Goal: Task Accomplishment & Management: Complete application form

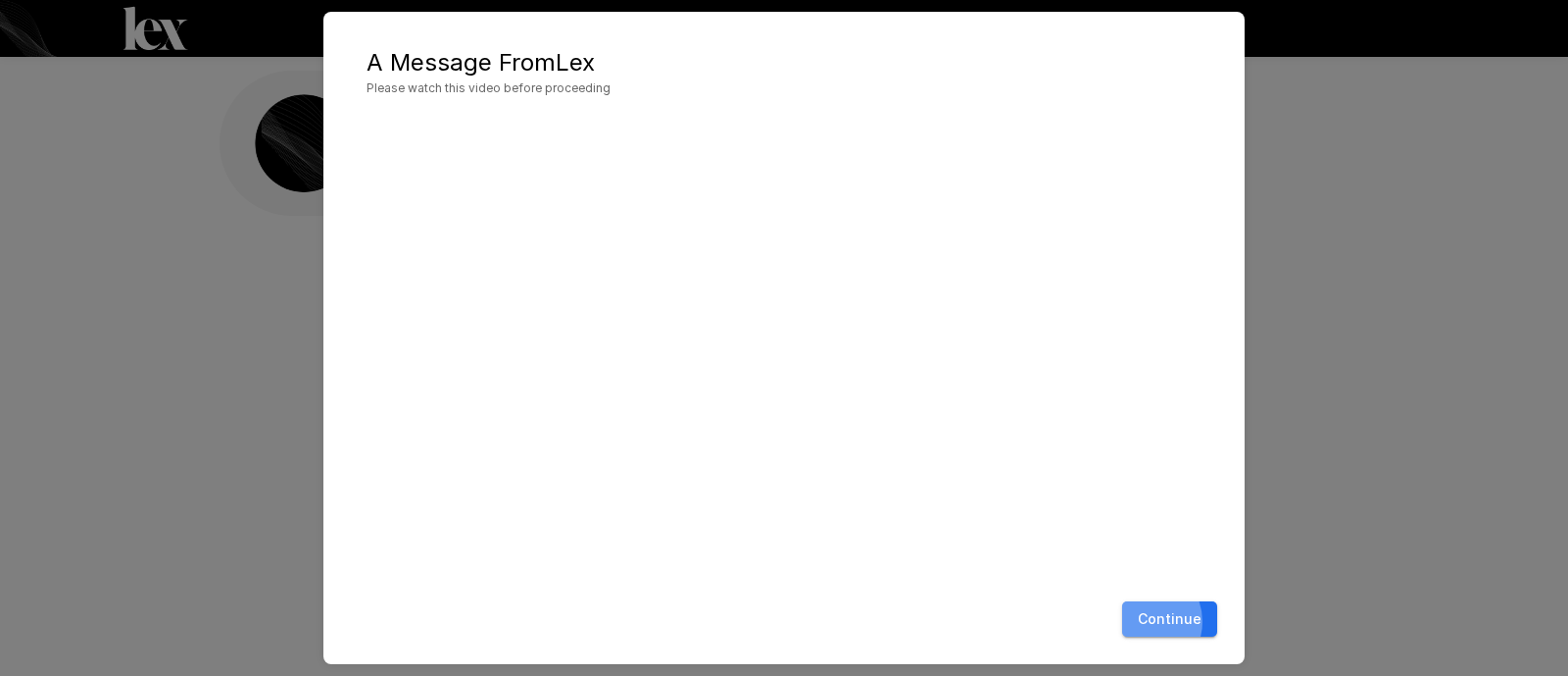
click at [1160, 623] on button "Continue" at bounding box center [1170, 619] width 95 height 36
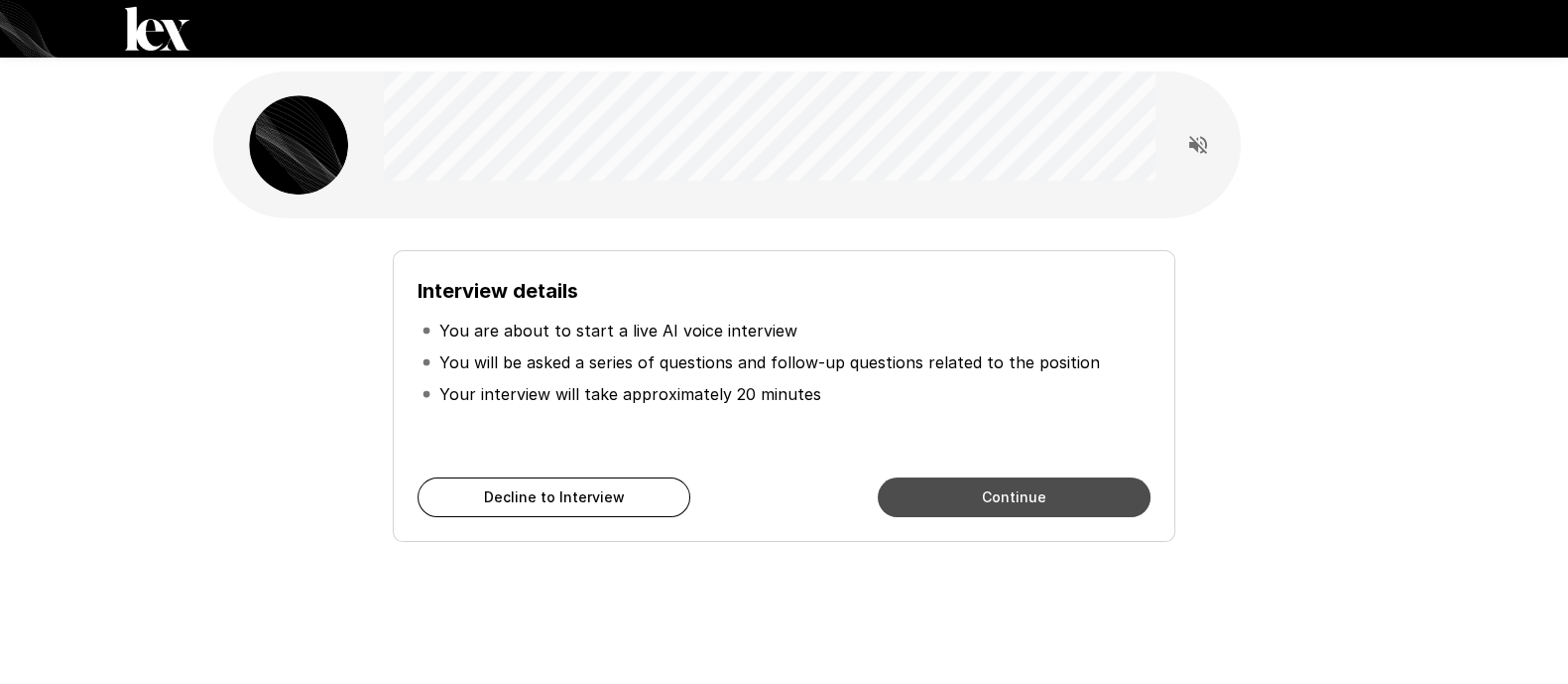
click at [1041, 491] on button "Continue" at bounding box center [1014, 497] width 273 height 40
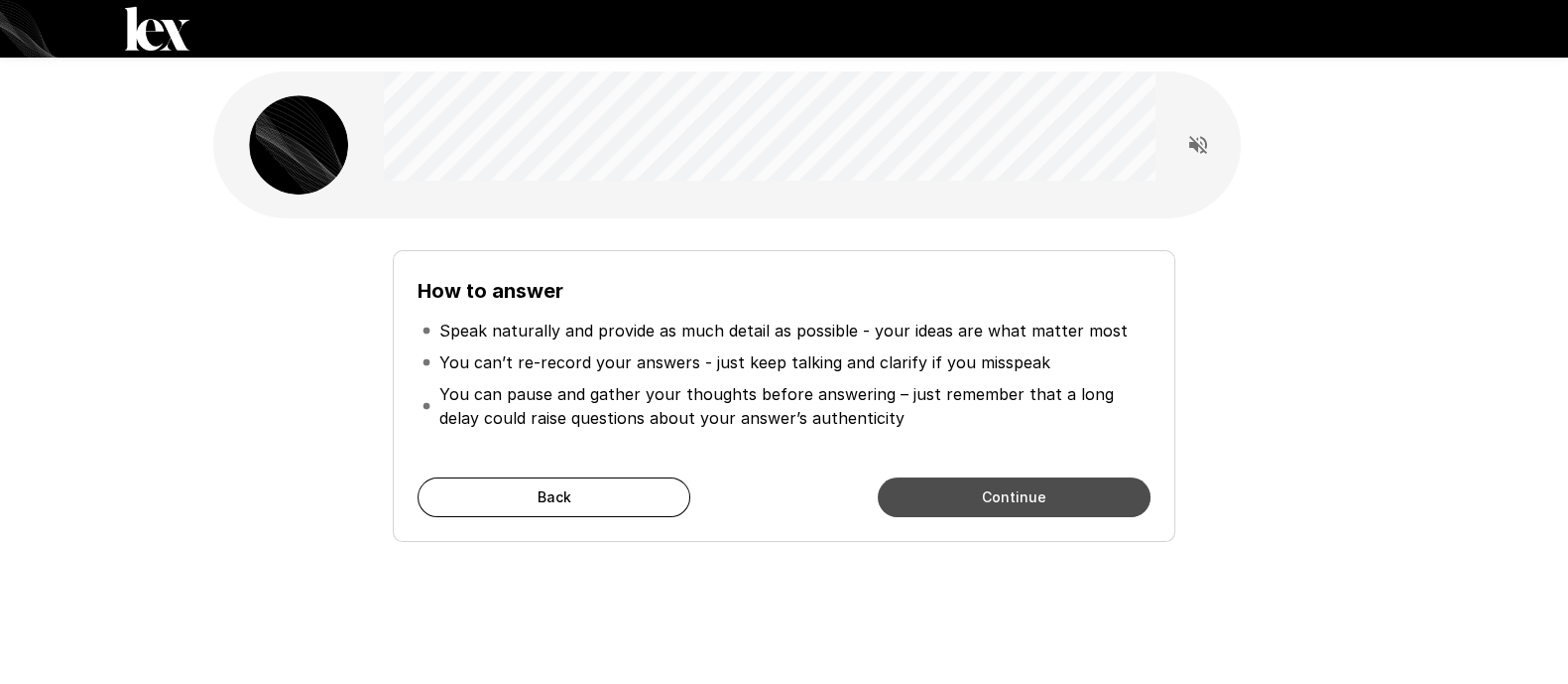
click at [1038, 498] on button "Continue" at bounding box center [1014, 497] width 273 height 40
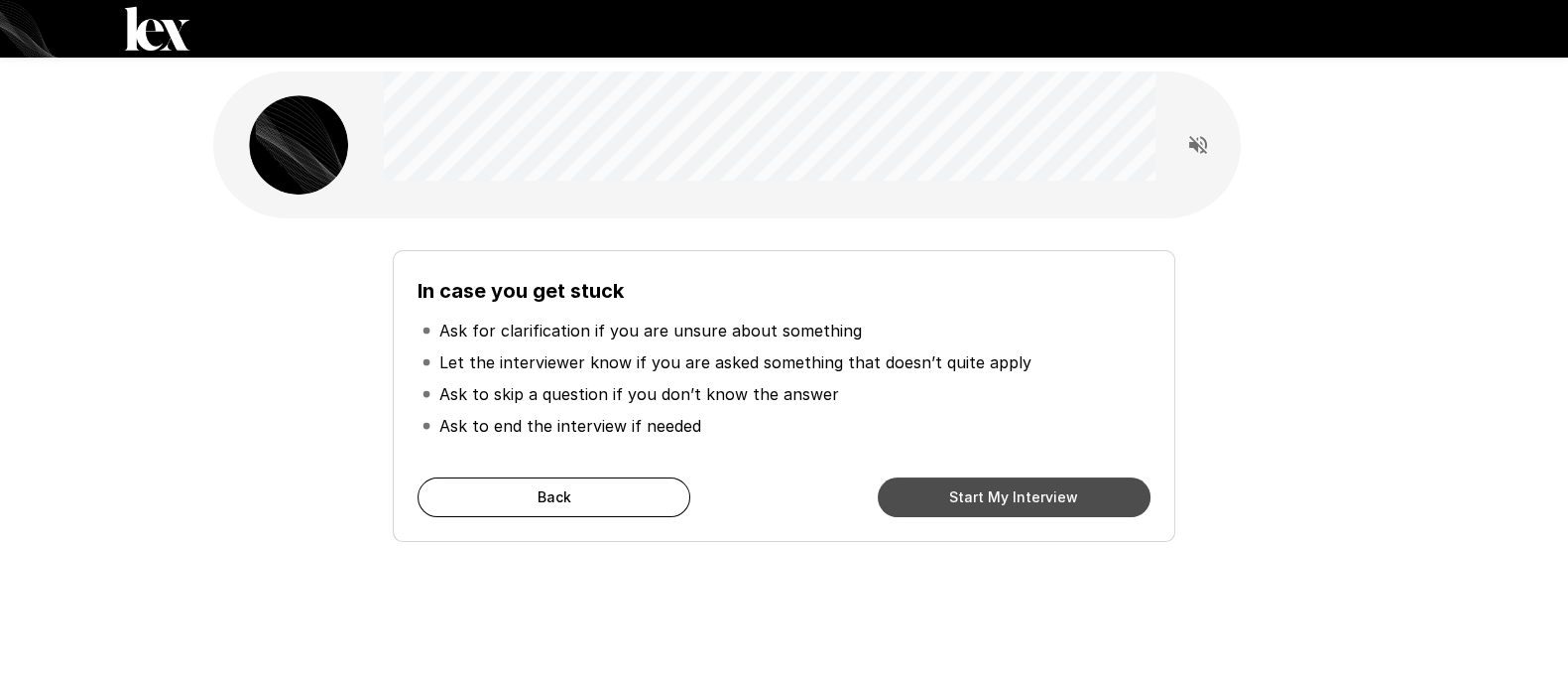
click at [1038, 498] on button "Start My Interview" at bounding box center [1014, 497] width 273 height 40
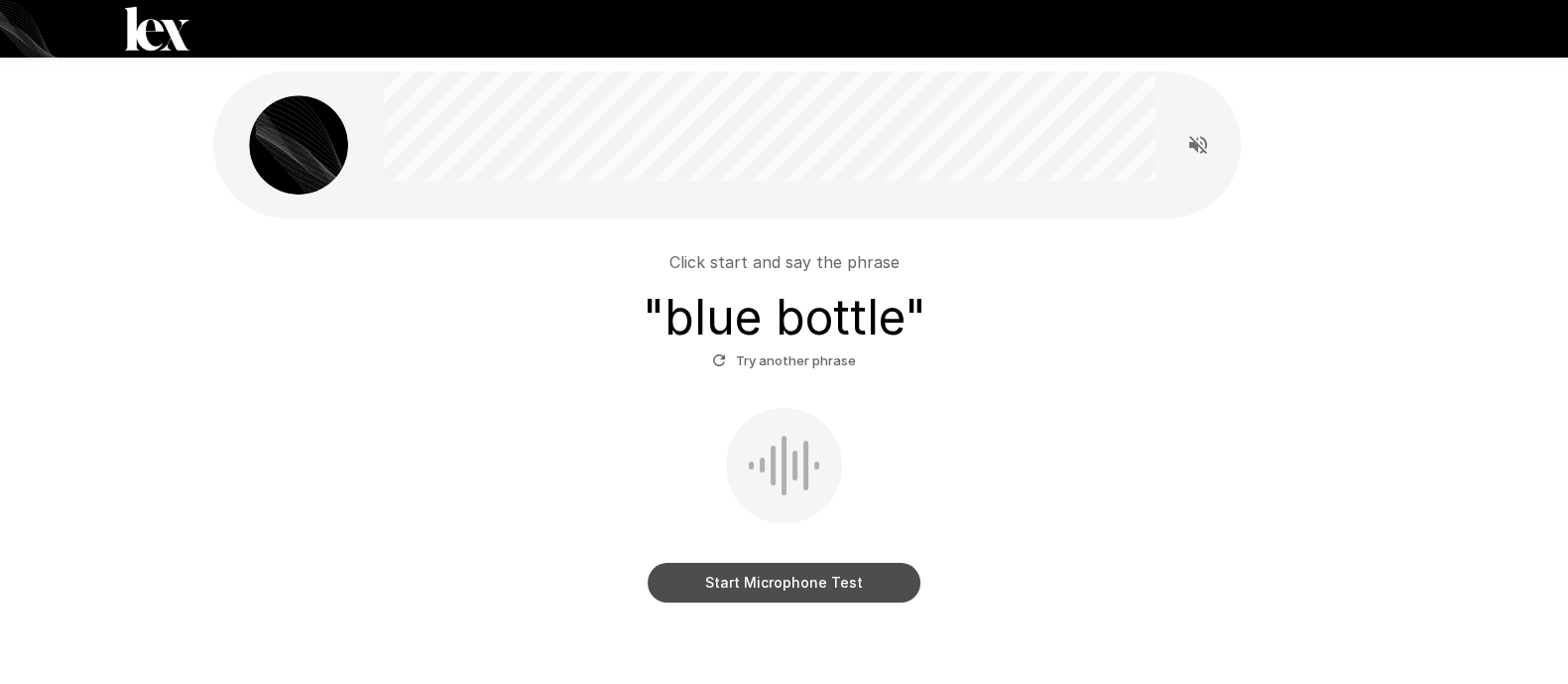
click at [806, 563] on button "Start Microphone Test" at bounding box center [784, 582] width 273 height 40
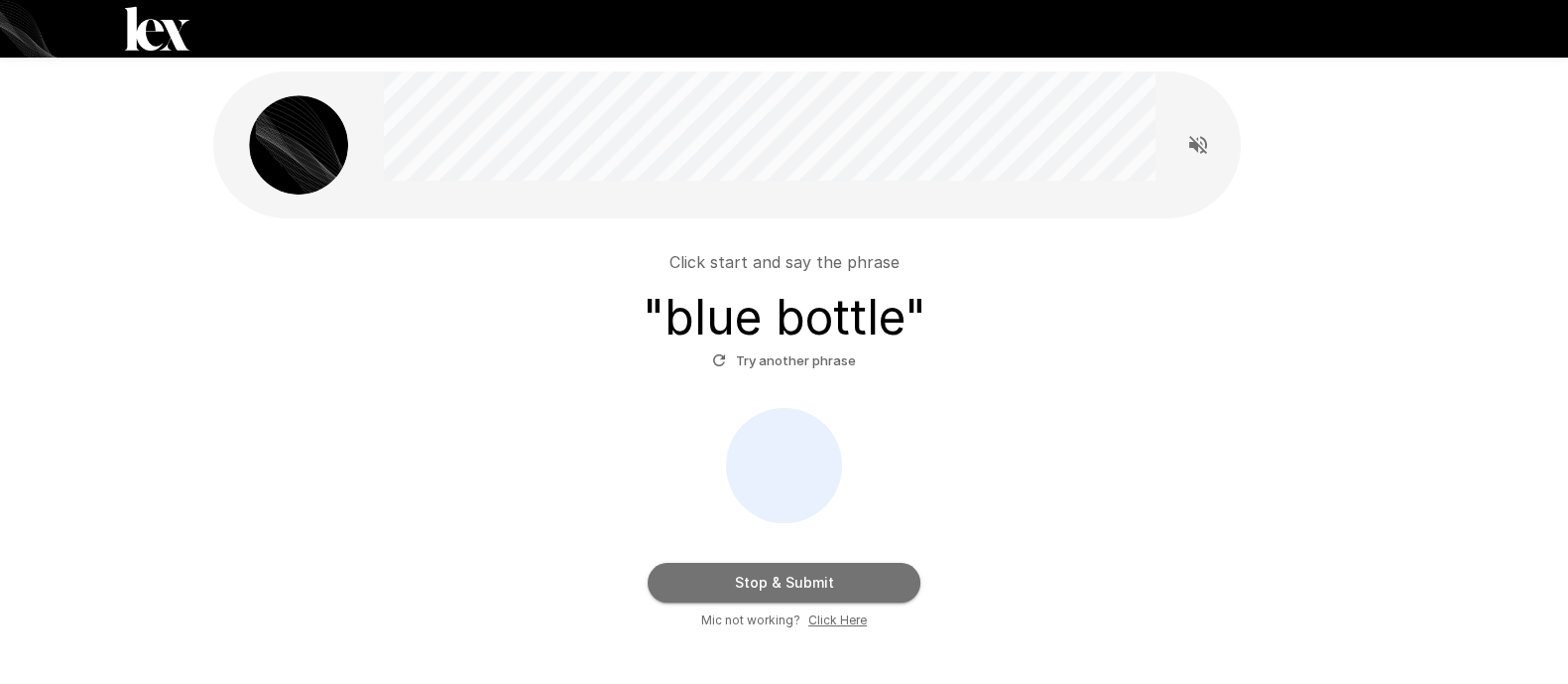
click at [795, 564] on button "Stop & Submit" at bounding box center [784, 582] width 273 height 40
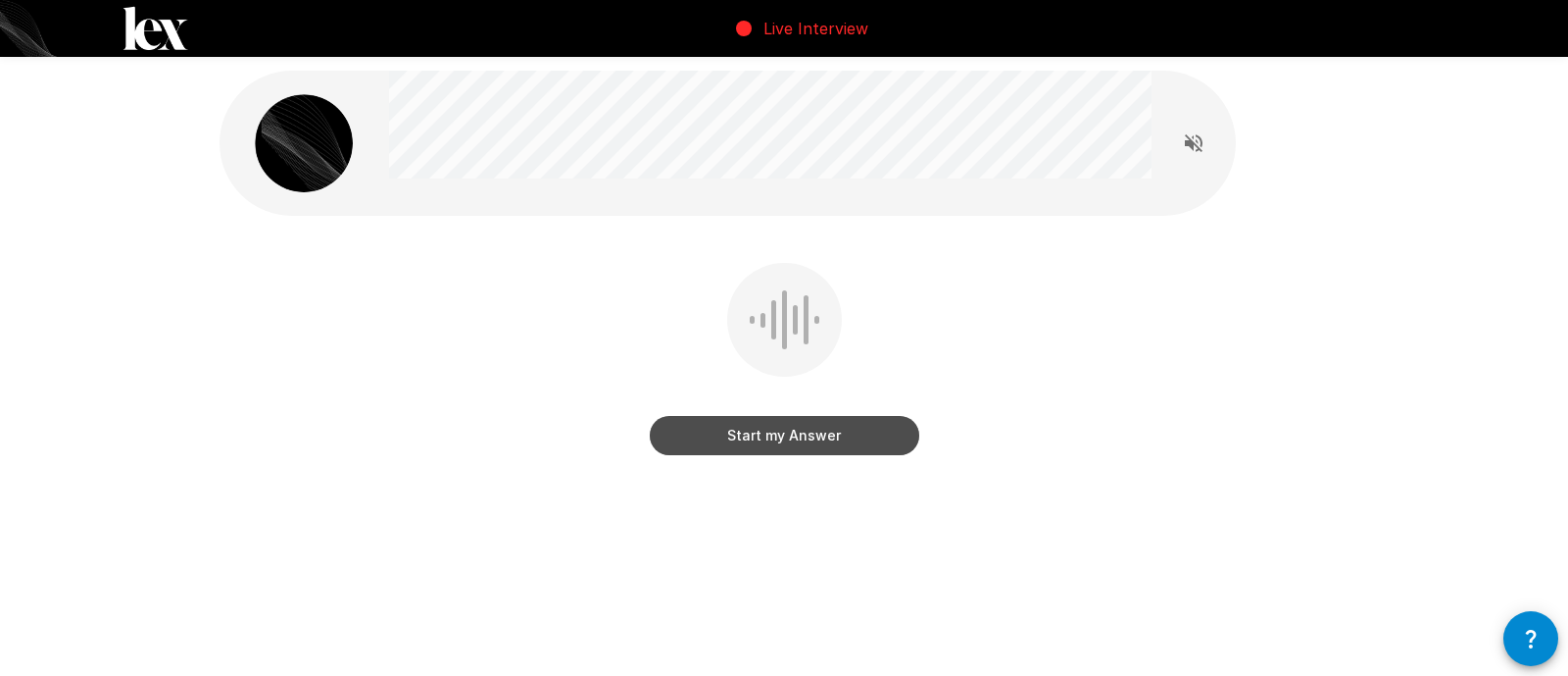
click at [789, 440] on button "Start my Answer" at bounding box center [785, 436] width 270 height 39
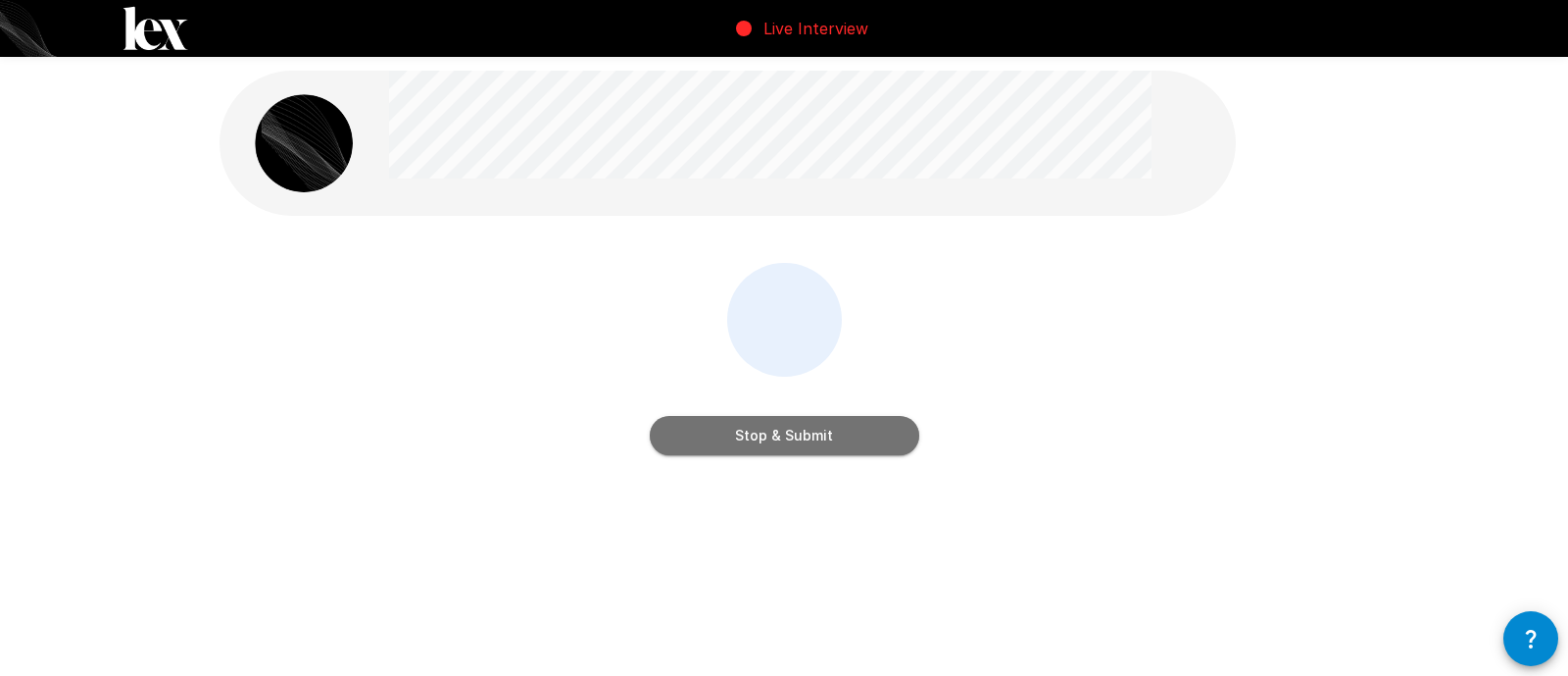
click at [789, 440] on button "Stop & Submit" at bounding box center [785, 436] width 270 height 39
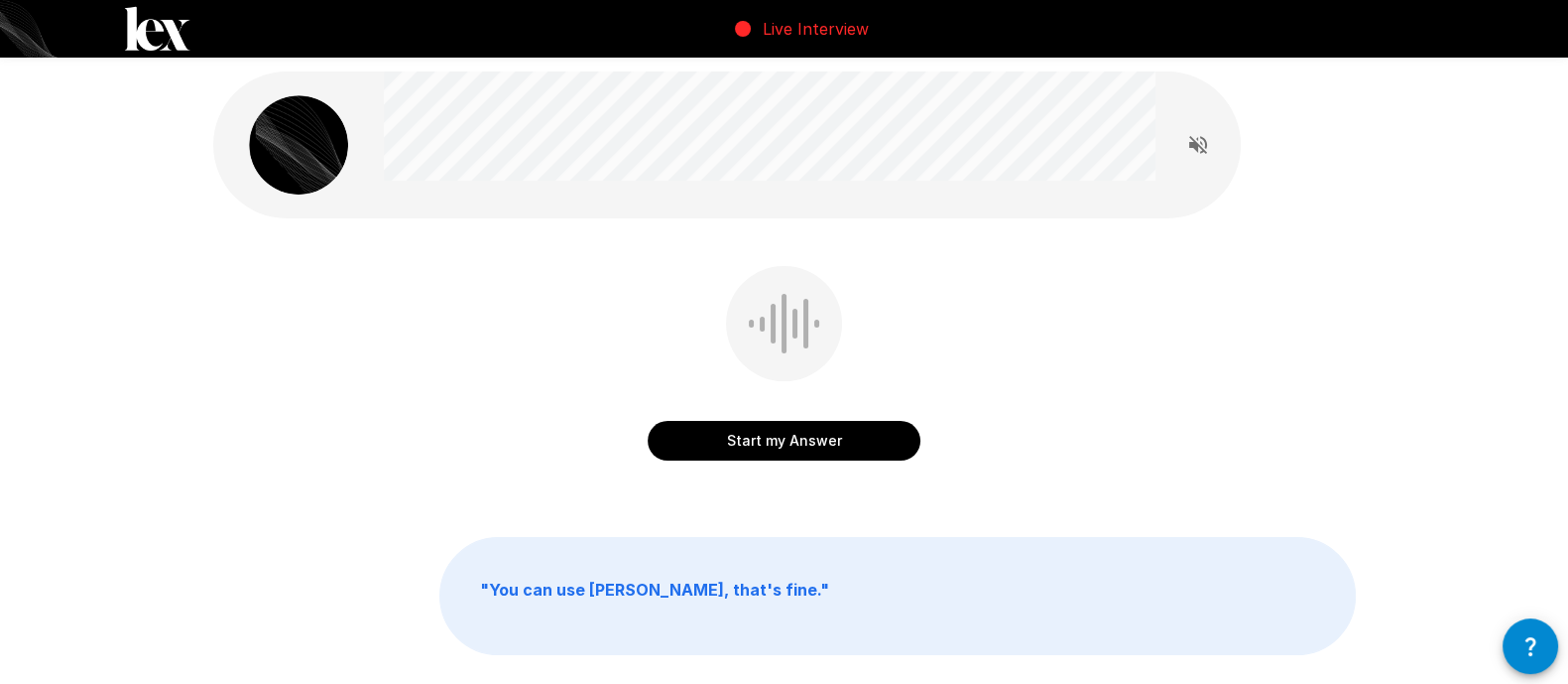
click at [779, 445] on button "Start my Answer" at bounding box center [784, 441] width 273 height 40
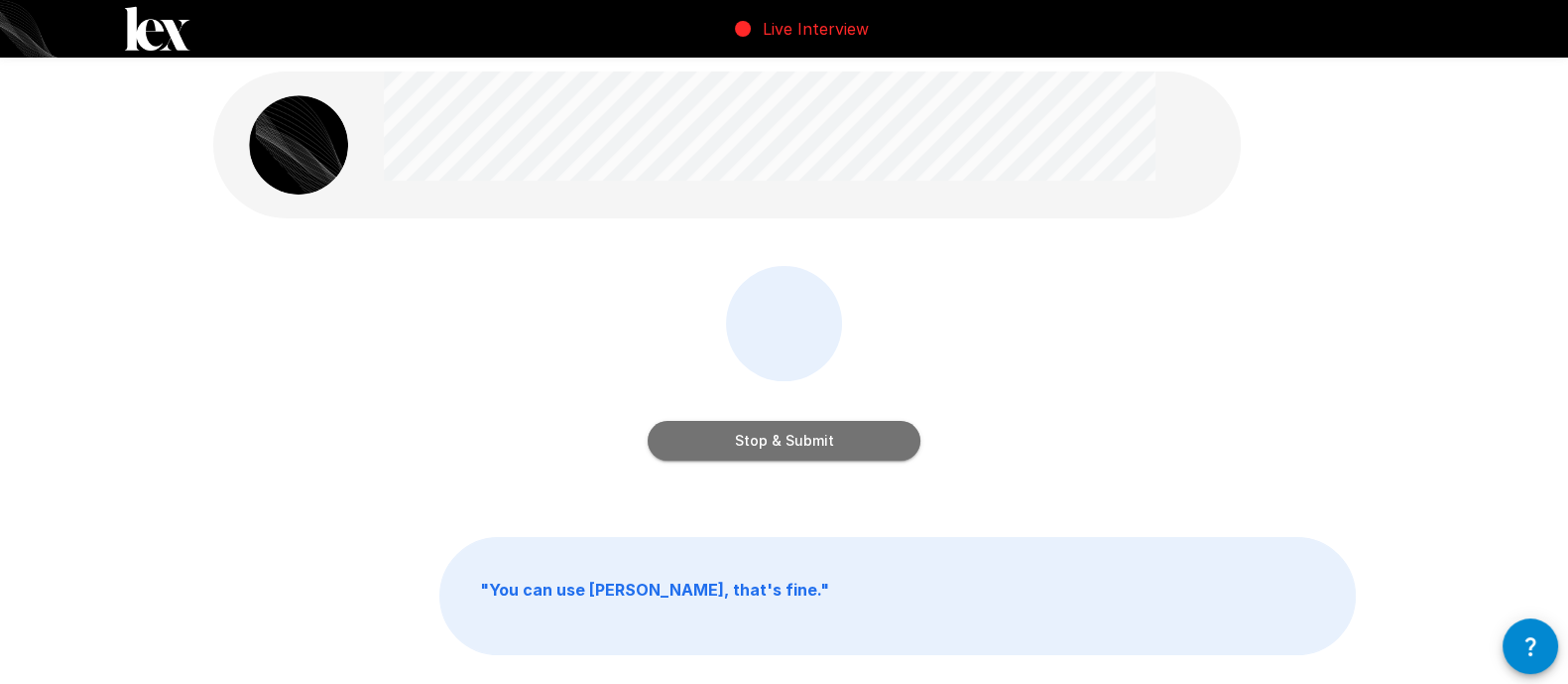
click at [779, 445] on button "Stop & Submit" at bounding box center [784, 441] width 273 height 40
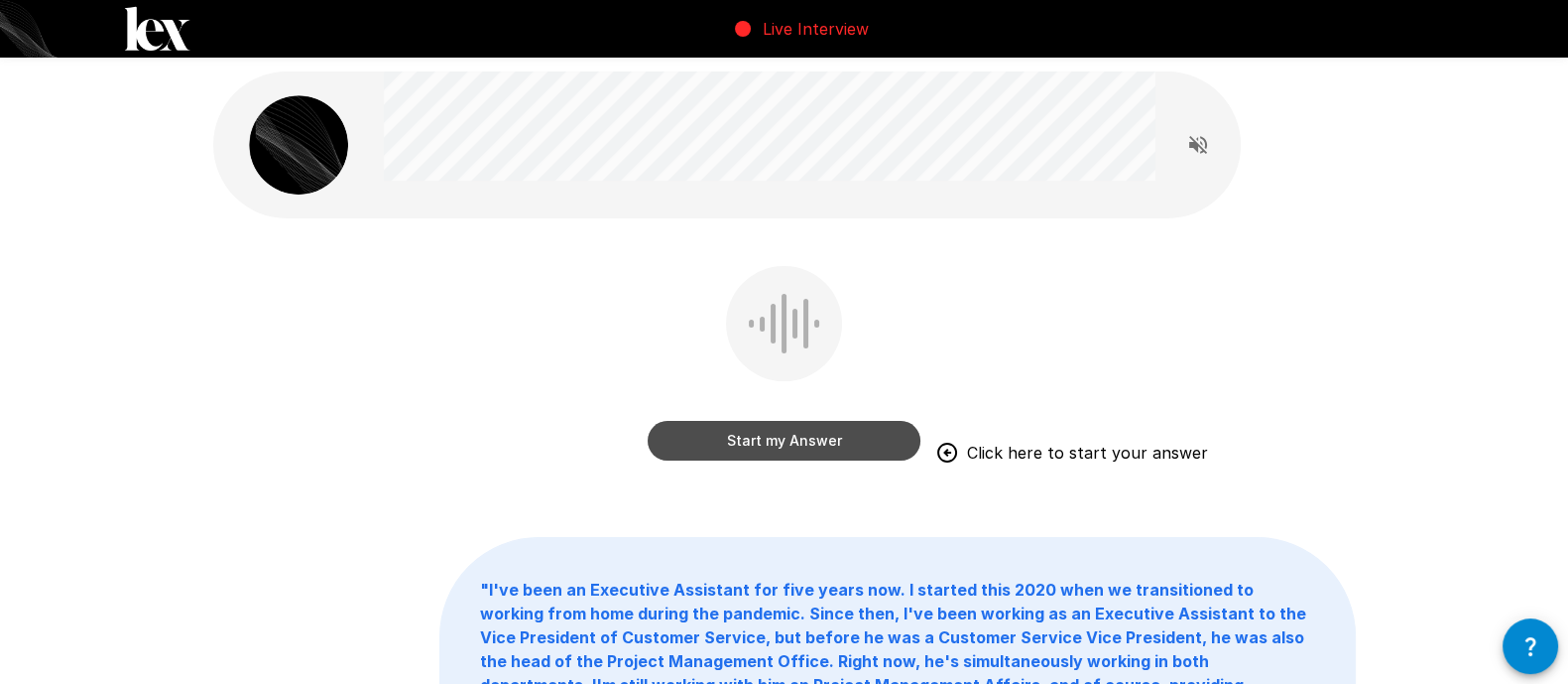
click at [802, 444] on button "Start my Answer" at bounding box center [784, 441] width 273 height 40
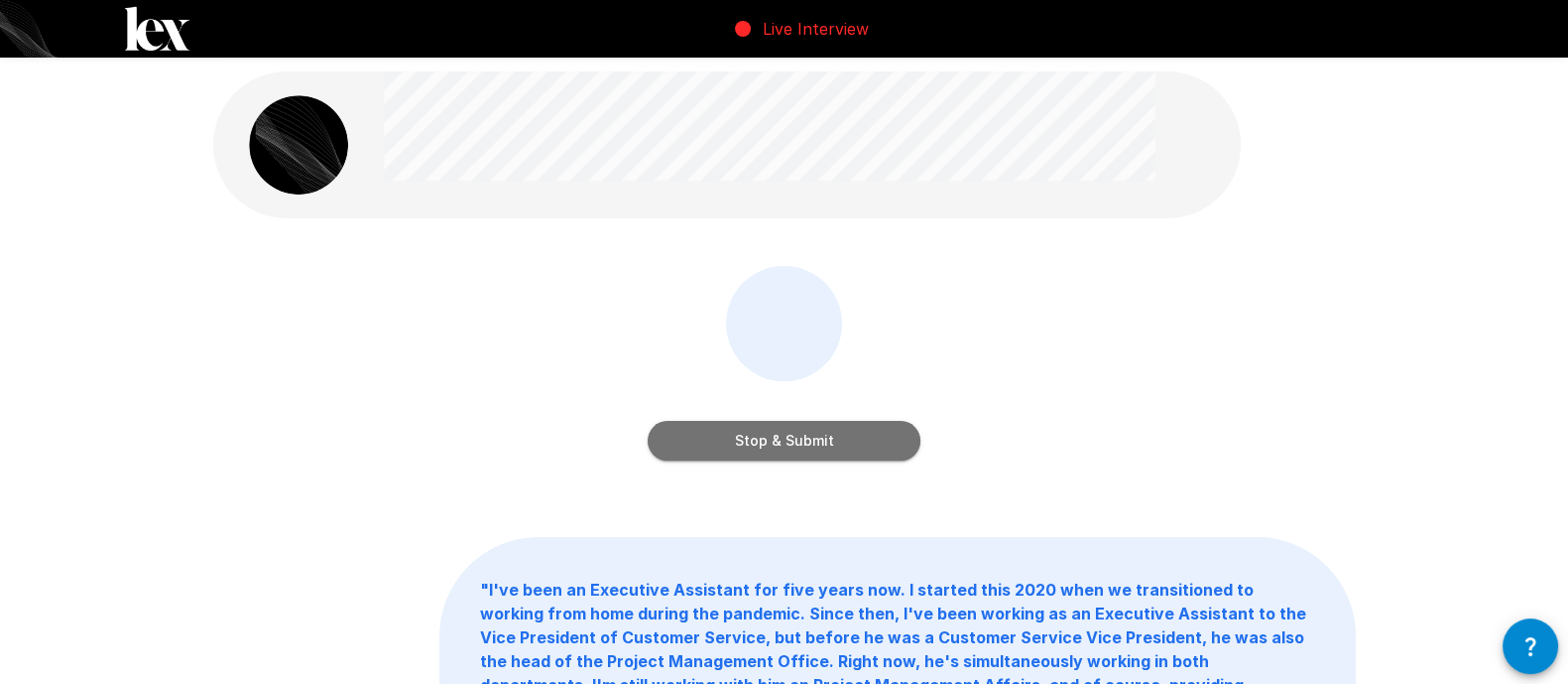
click at [802, 444] on button "Stop & Submit" at bounding box center [784, 441] width 273 height 40
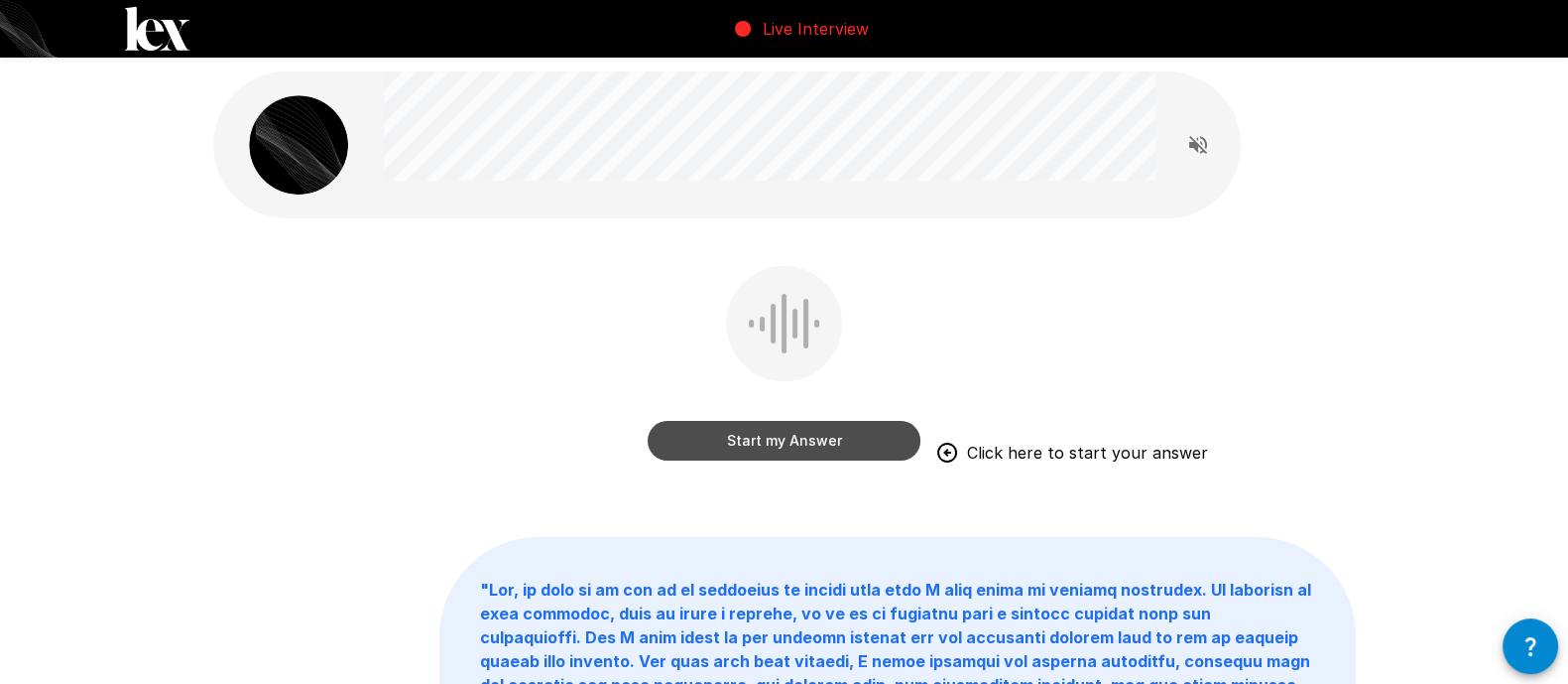
click at [778, 441] on button "Start my Answer" at bounding box center [784, 441] width 273 height 40
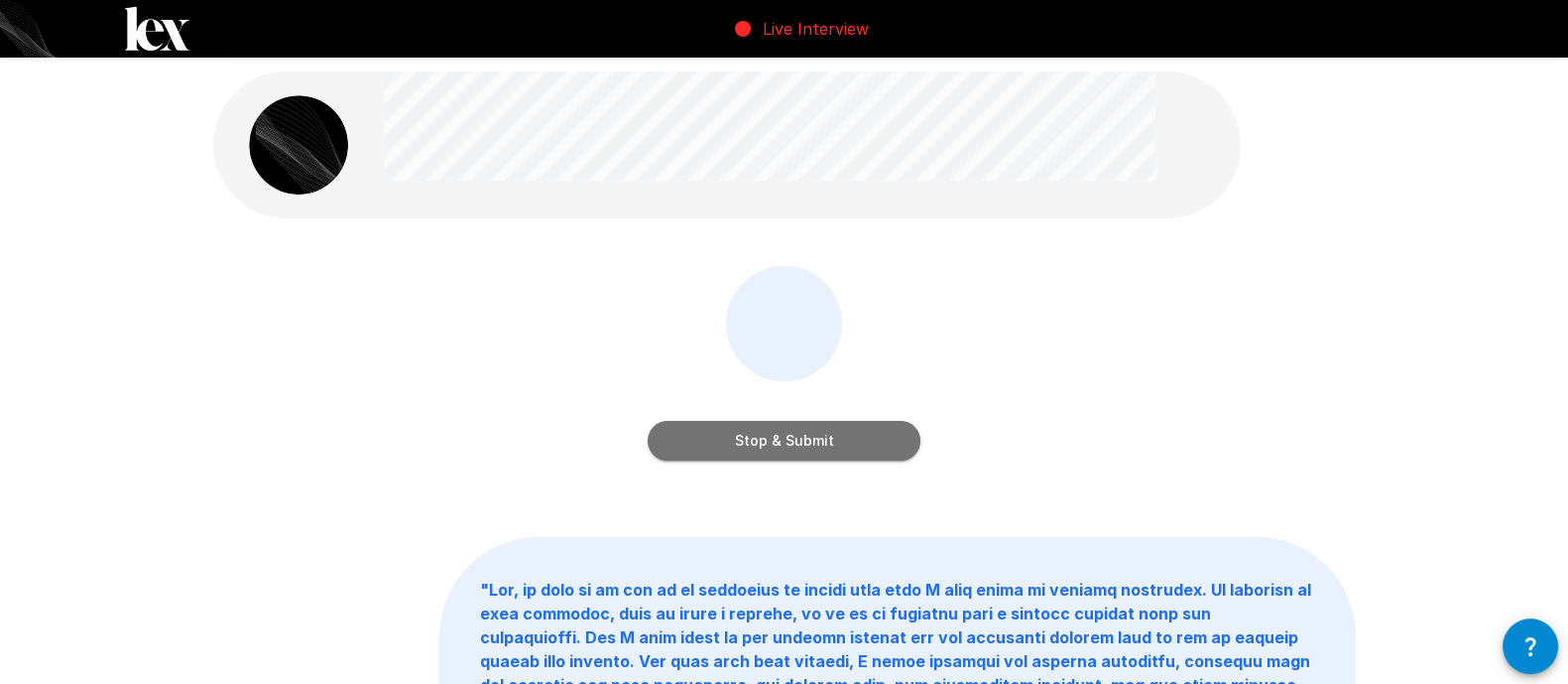
click at [778, 441] on button "Stop & Submit" at bounding box center [784, 441] width 273 height 40
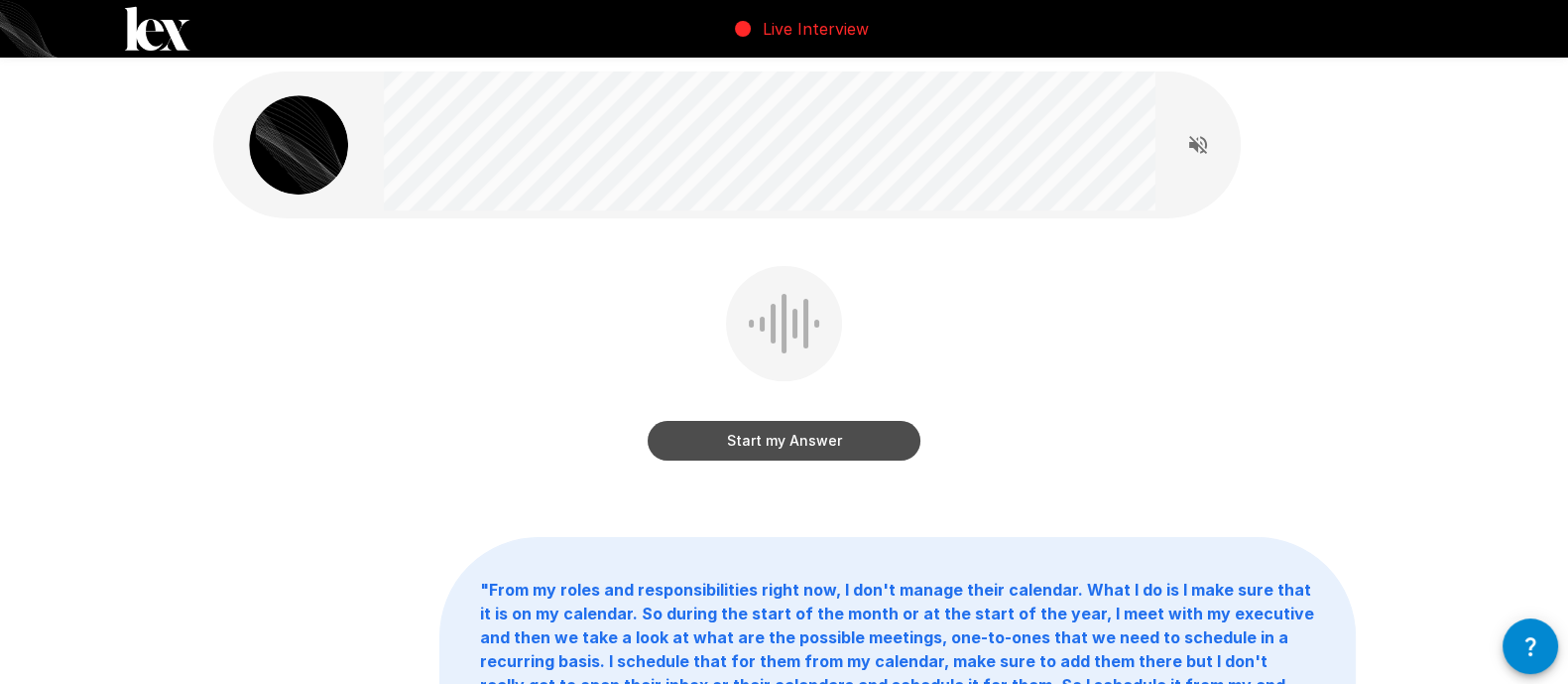
click at [745, 441] on button "Start my Answer" at bounding box center [784, 441] width 273 height 40
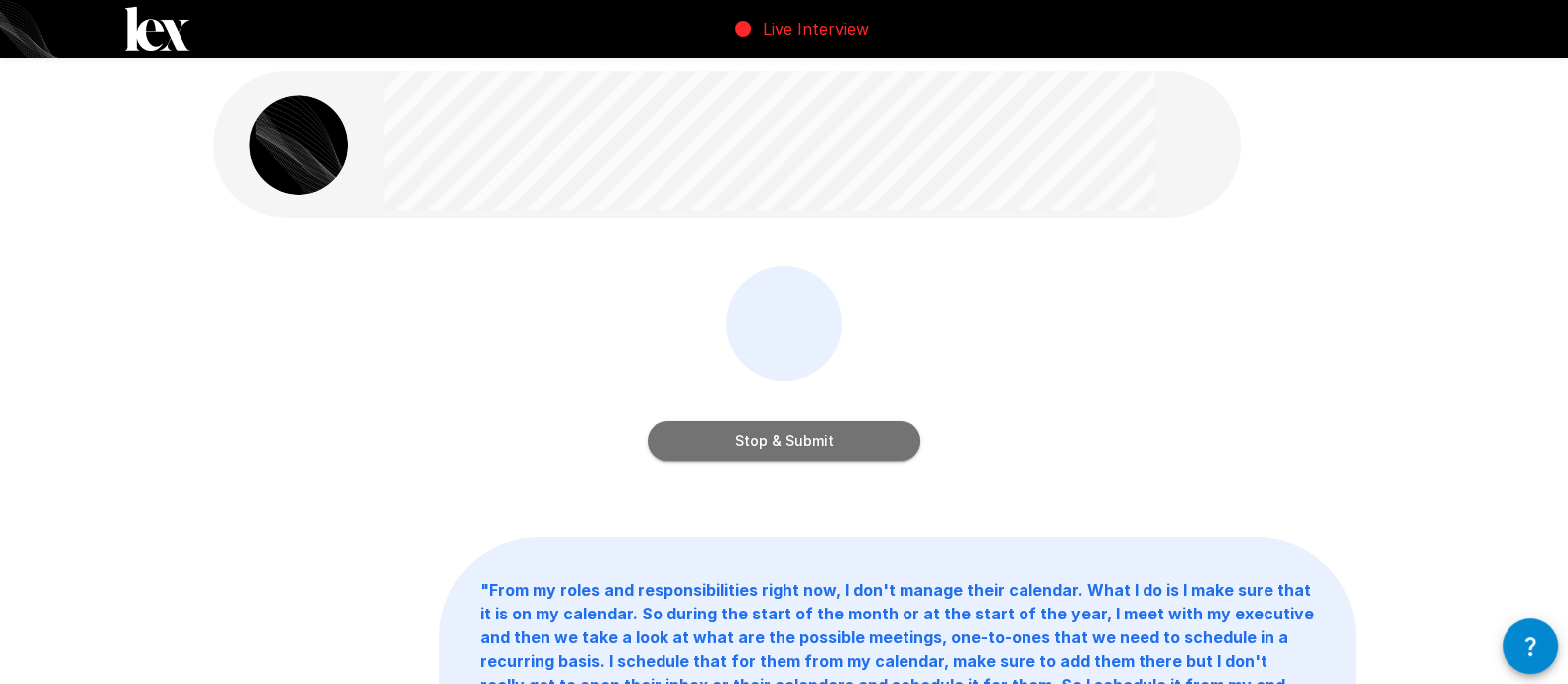
click at [745, 441] on button "Stop & Submit" at bounding box center [784, 441] width 273 height 40
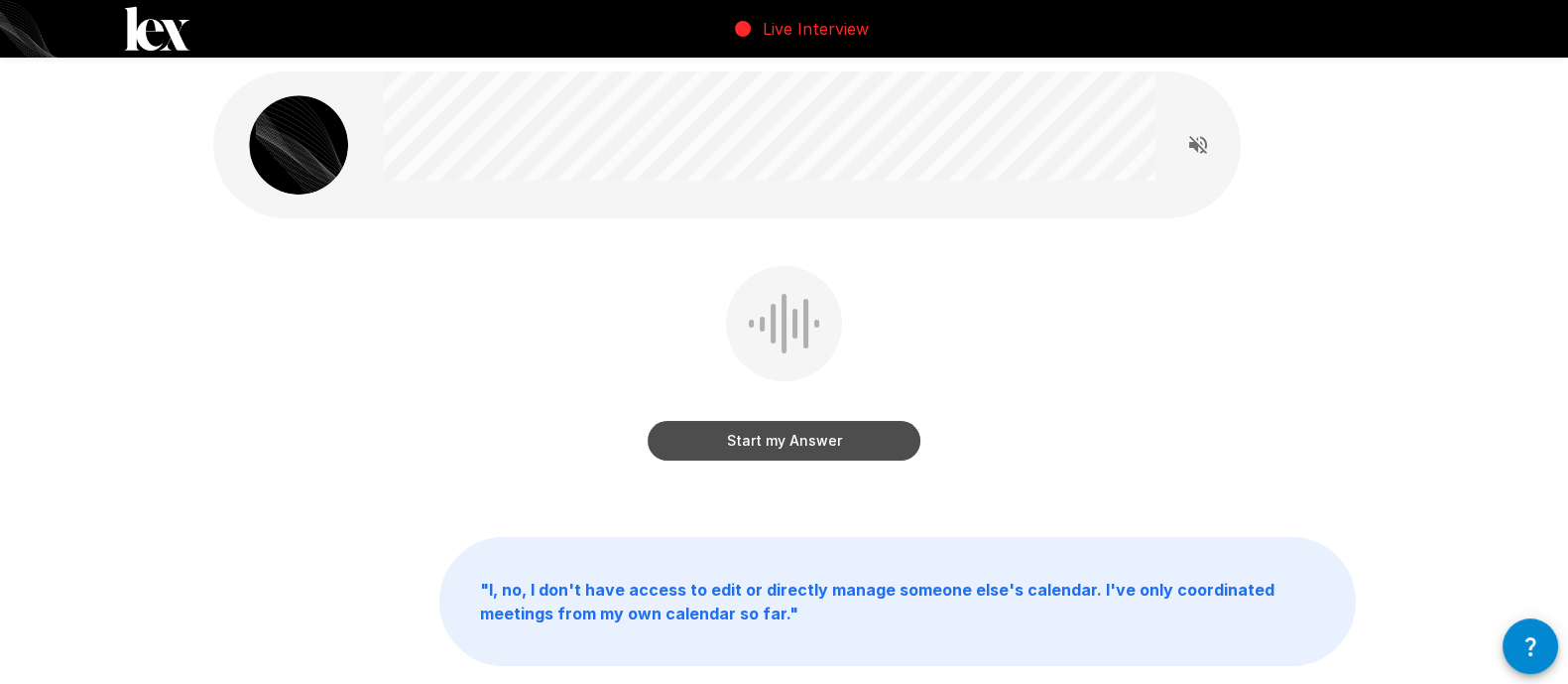
click at [796, 442] on button "Start my Answer" at bounding box center [784, 441] width 273 height 40
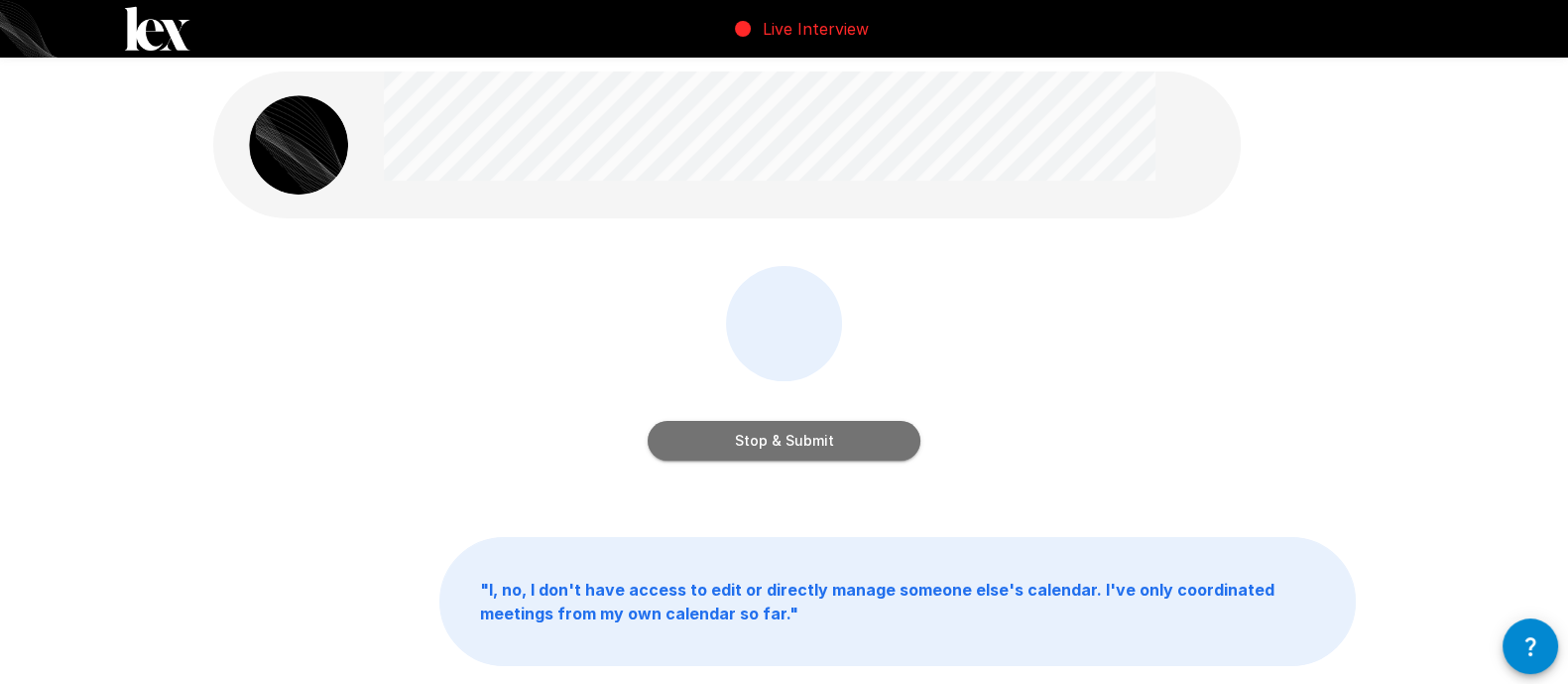
click at [796, 442] on button "Stop & Submit" at bounding box center [784, 441] width 273 height 40
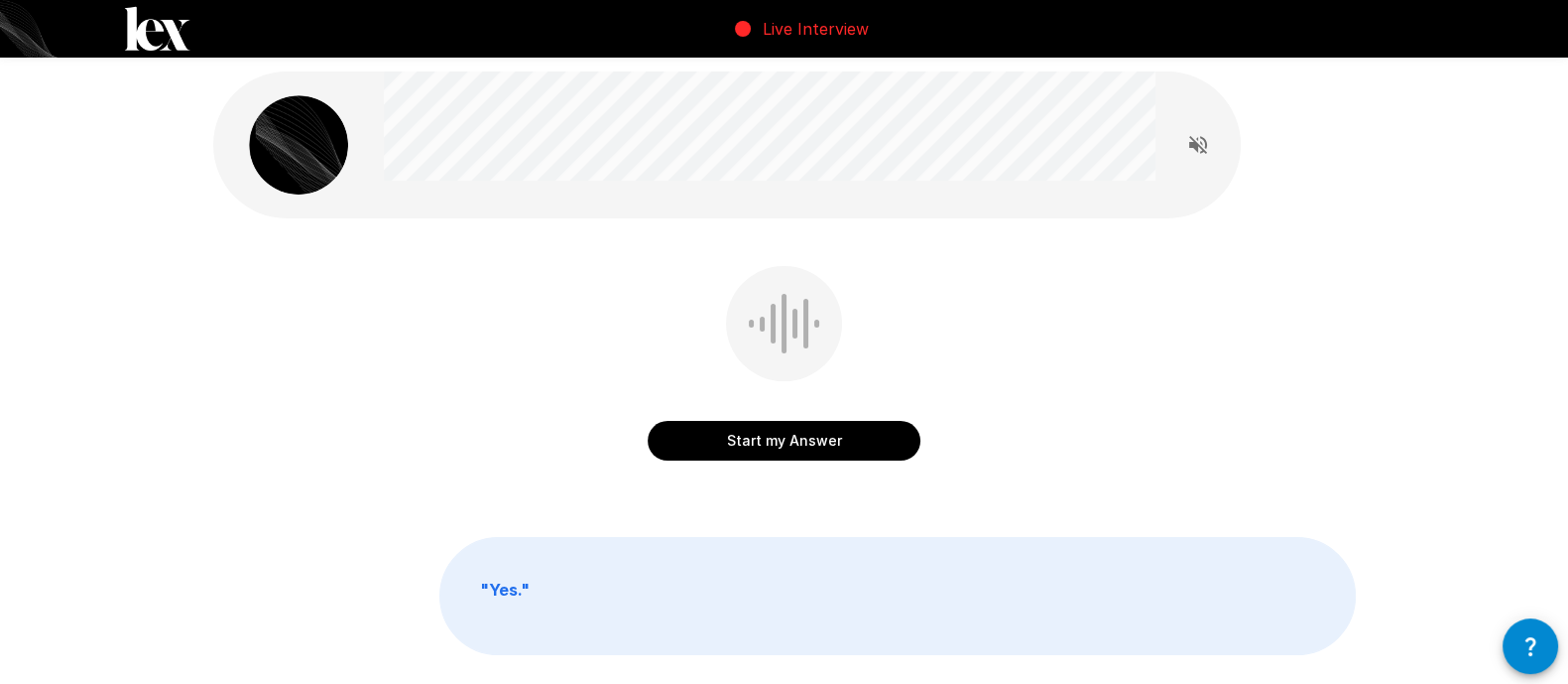
click at [806, 443] on button "Start my Answer" at bounding box center [784, 441] width 273 height 40
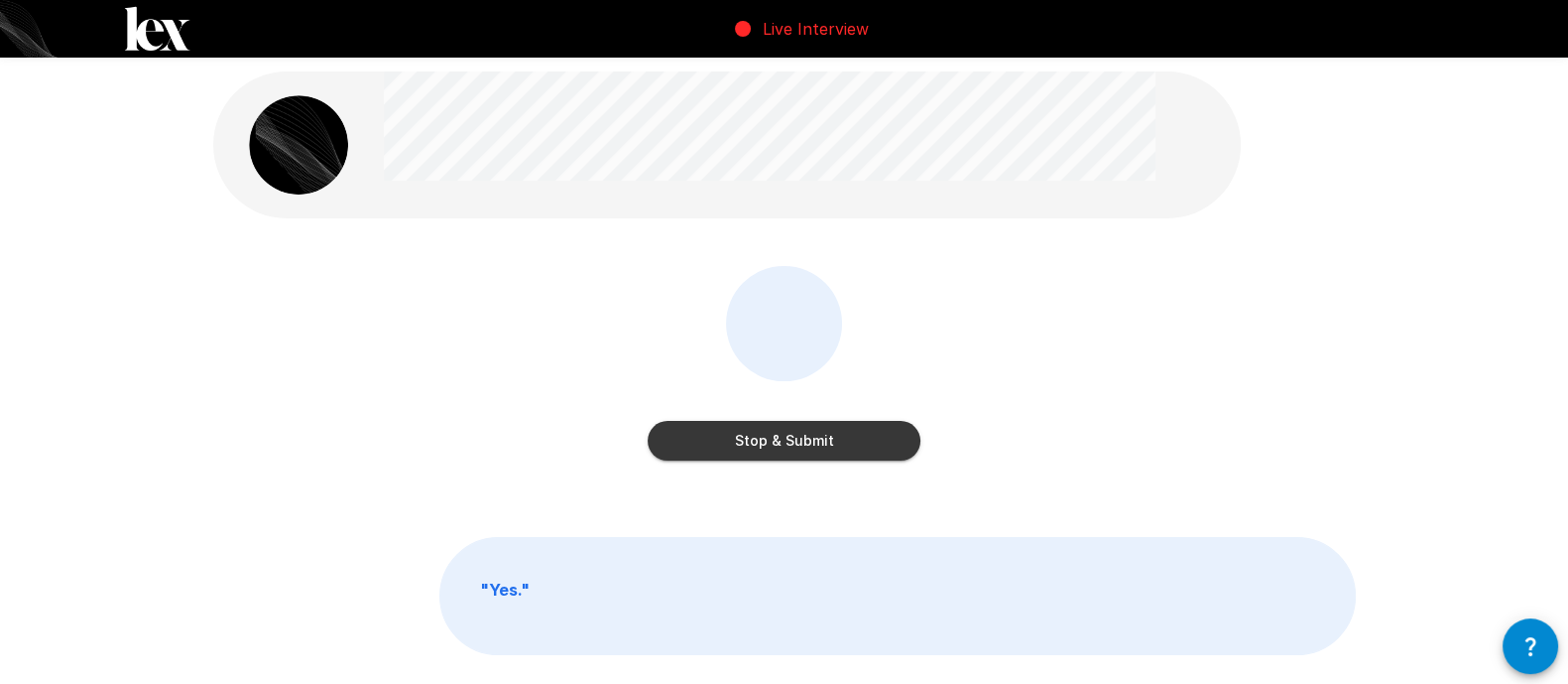
click at [806, 443] on button "Stop & Submit" at bounding box center [784, 441] width 273 height 40
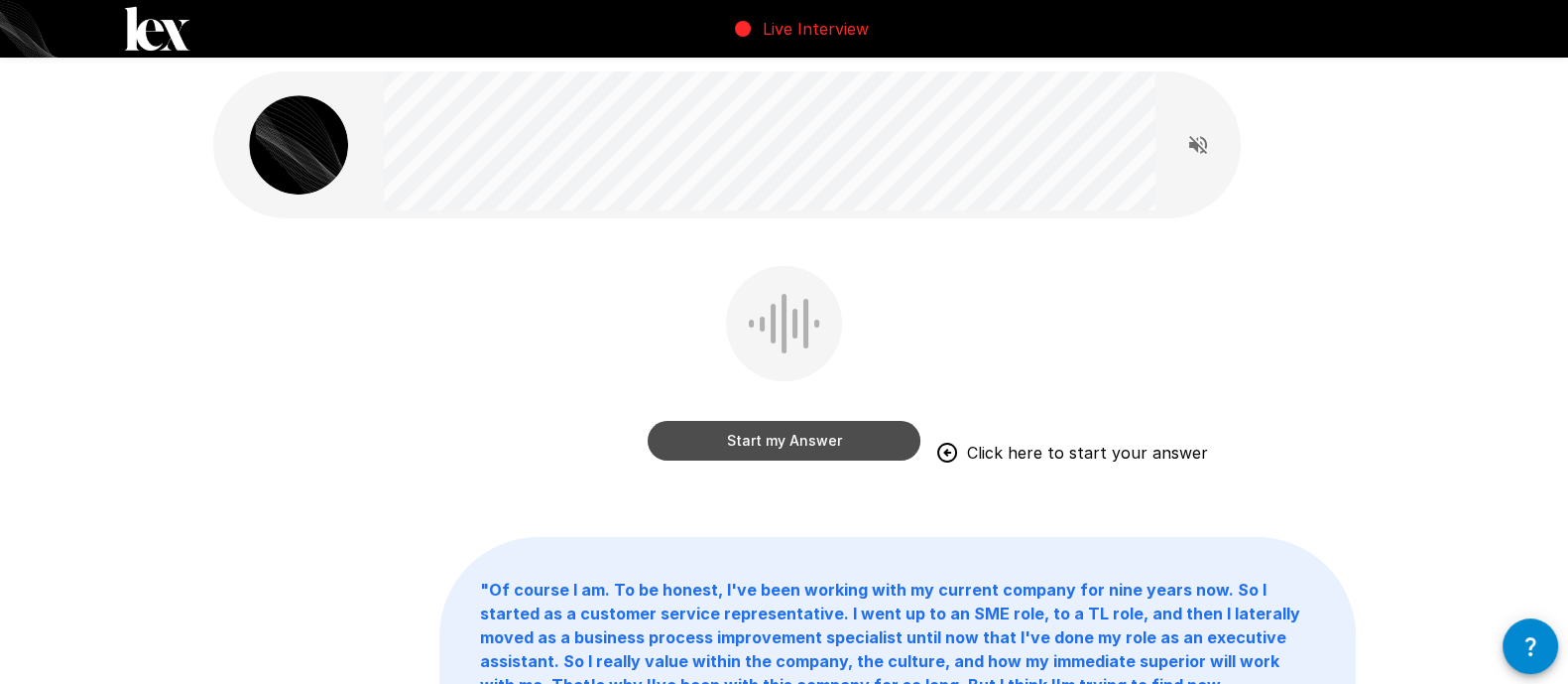
click at [806, 443] on button "Start my Answer" at bounding box center [784, 441] width 273 height 40
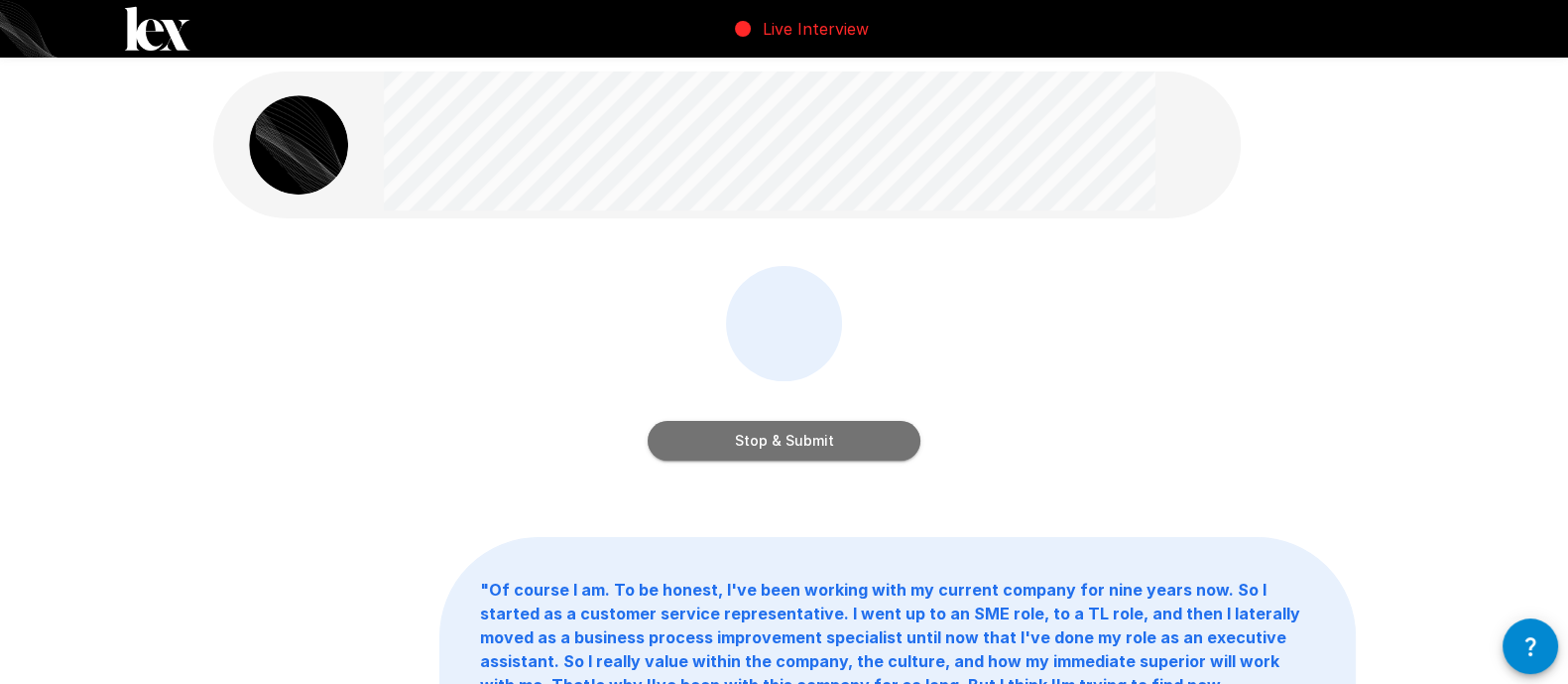
click at [806, 443] on button "Stop & Submit" at bounding box center [784, 441] width 273 height 40
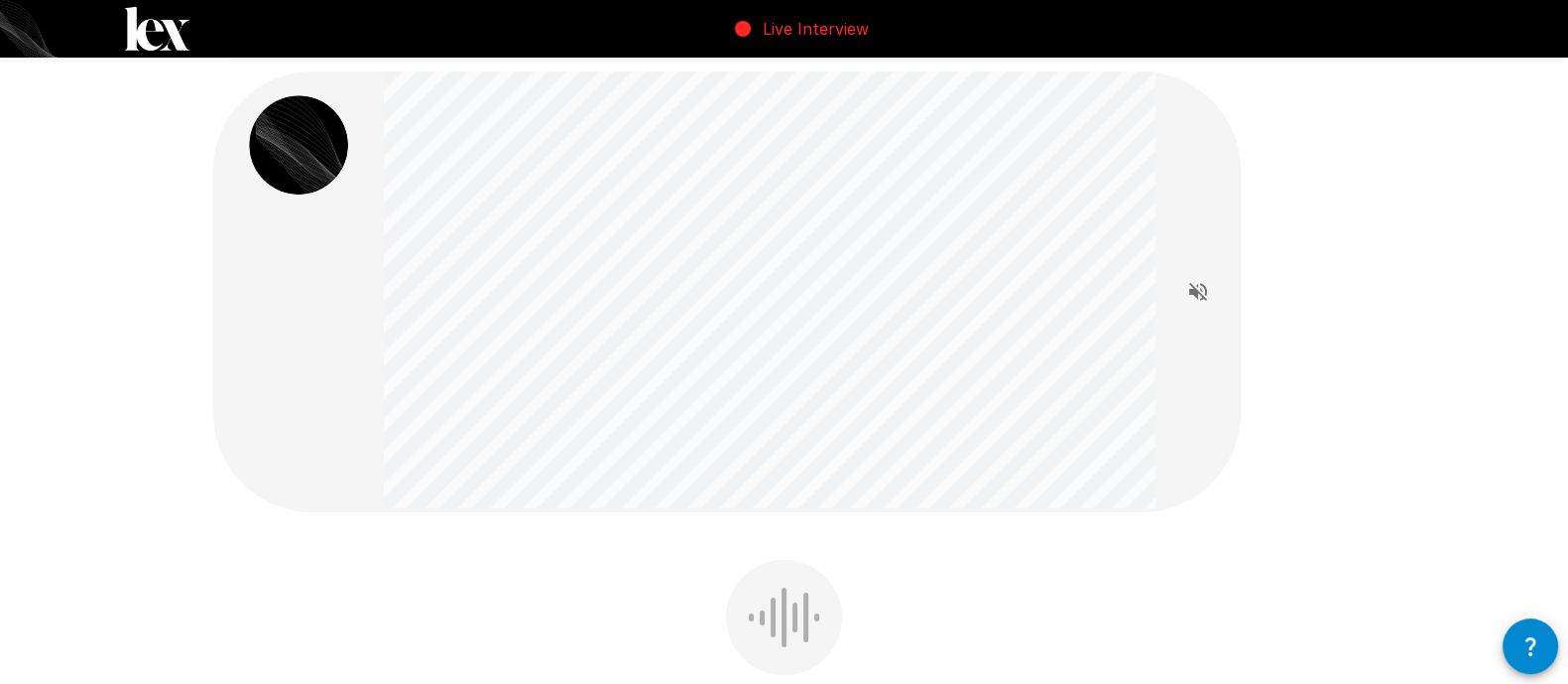
click at [1314, 477] on div "Start my Answer " "" at bounding box center [784, 690] width 1191 height 1380
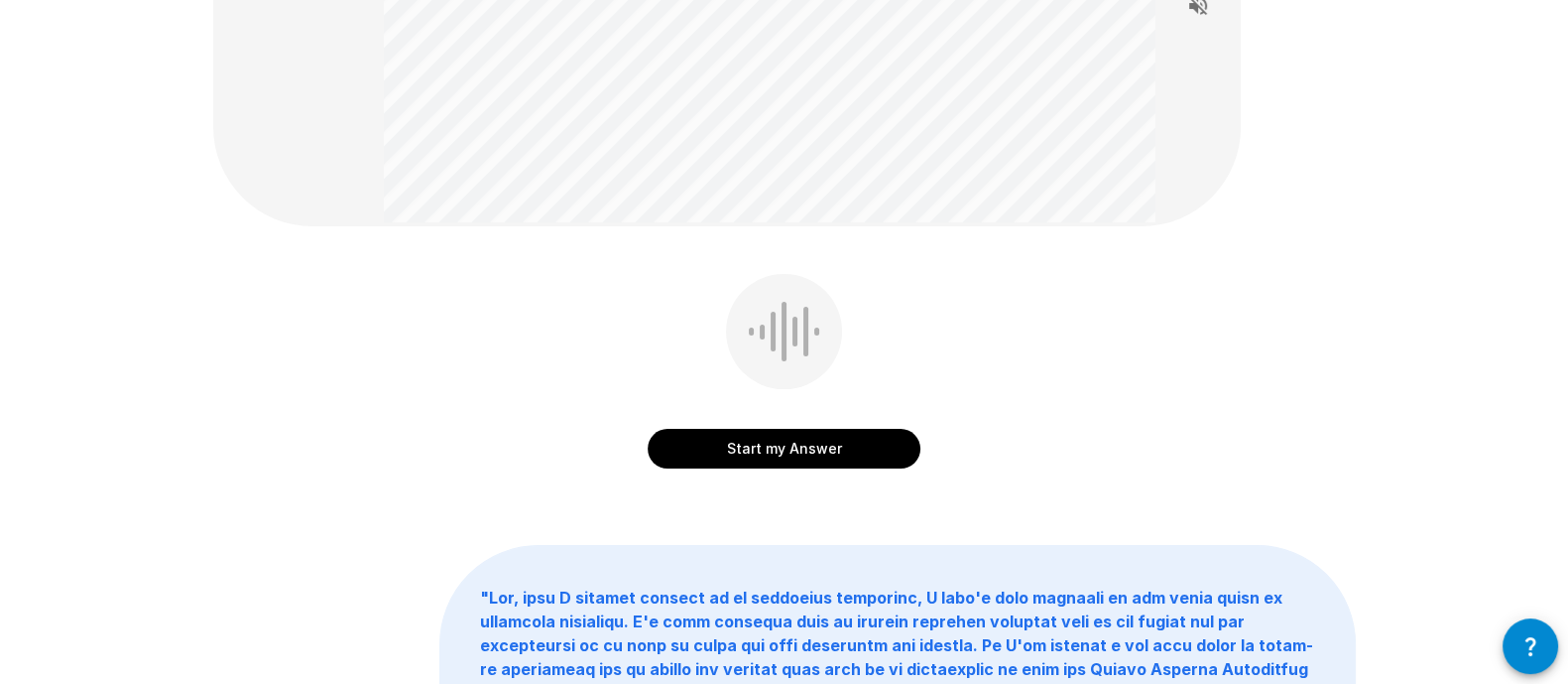
scroll to position [298, 0]
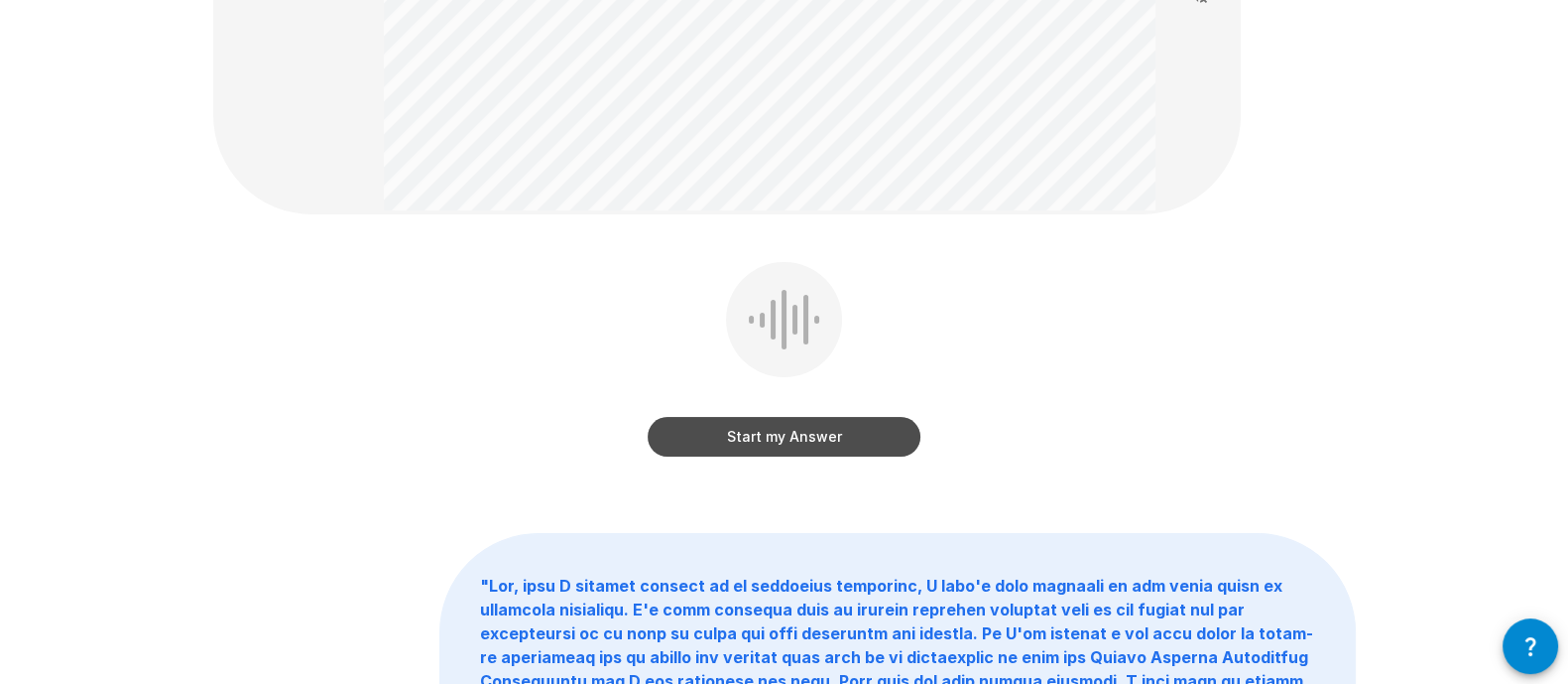
click at [760, 433] on button "Start my Answer" at bounding box center [784, 437] width 273 height 40
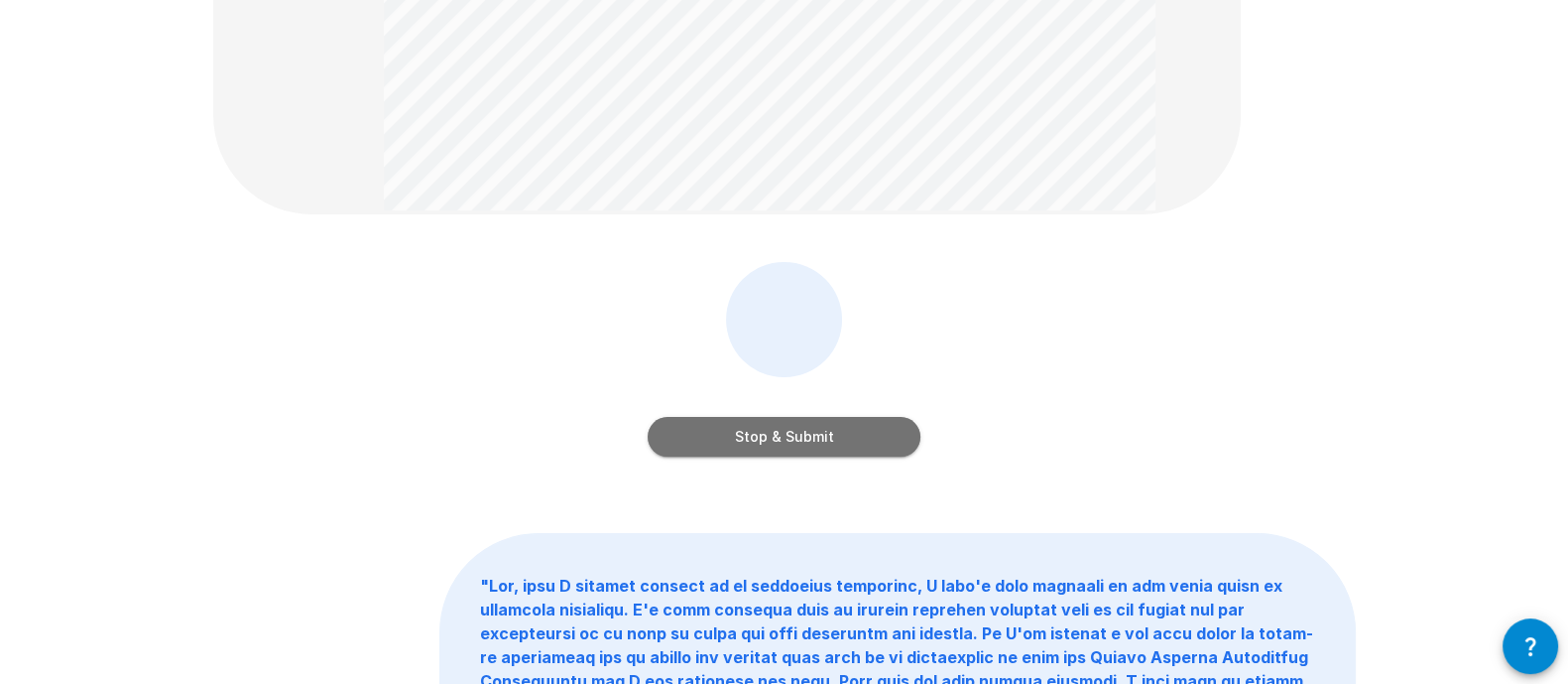
click at [760, 433] on button "Stop & Submit" at bounding box center [784, 437] width 273 height 40
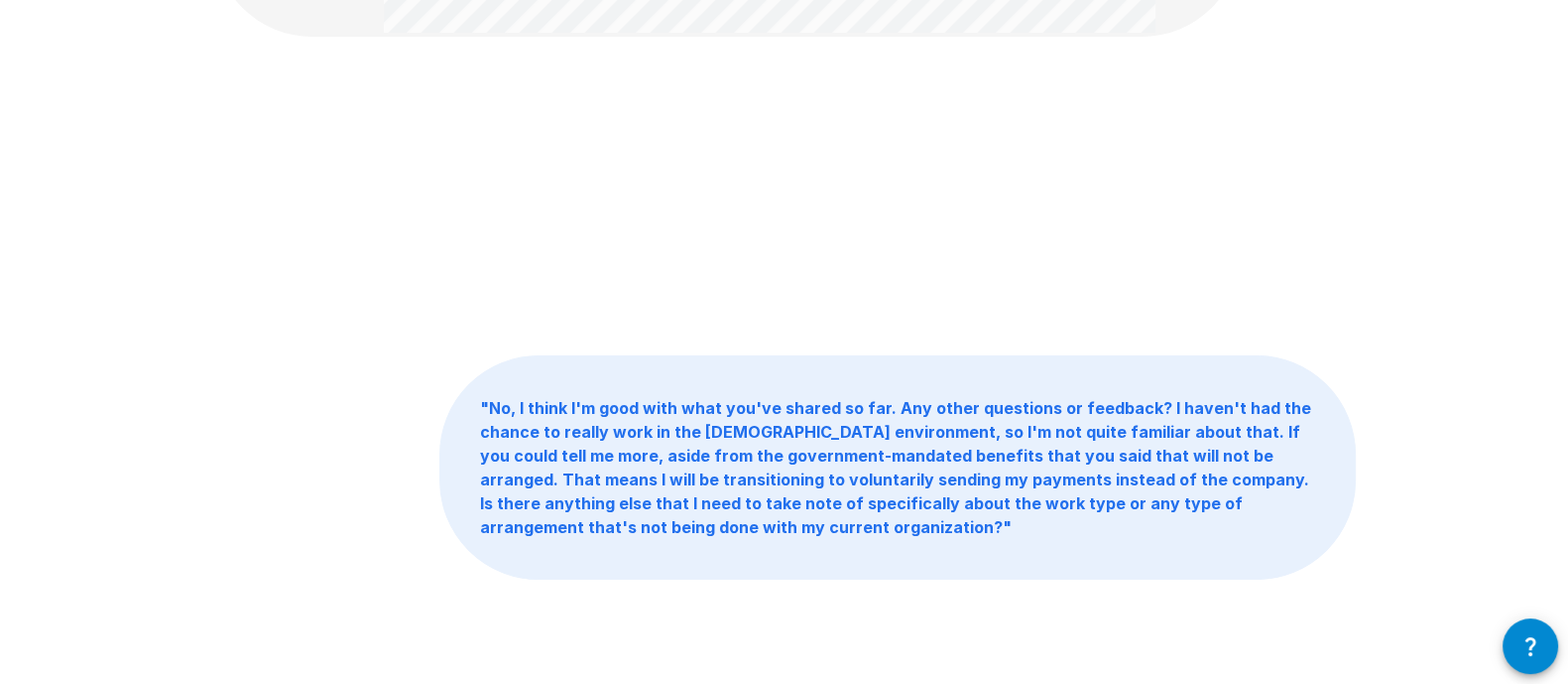
scroll to position [0, 0]
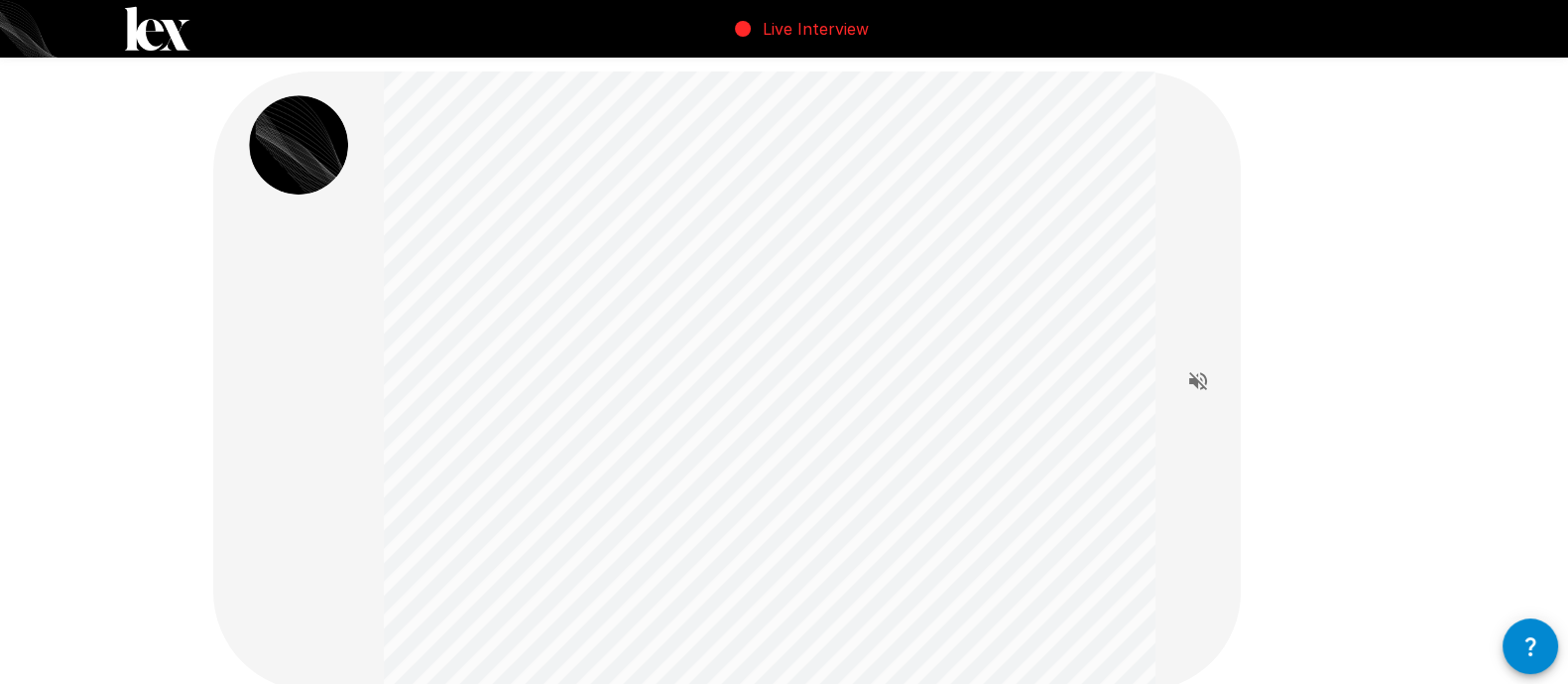
click at [1305, 341] on div "Start my Answer " No, I think I'm good with what you've shared so far. Any othe…" at bounding box center [784, 696] width 1191 height 1392
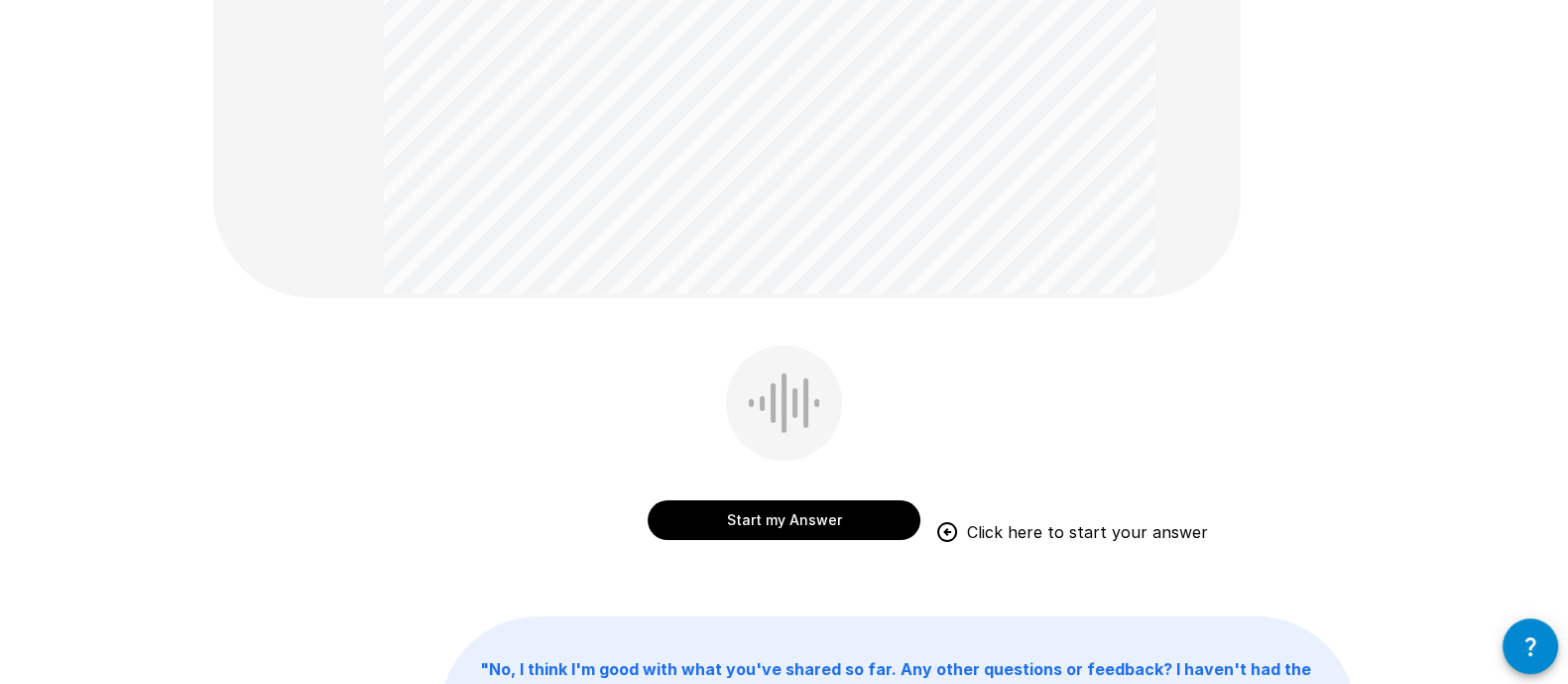
scroll to position [396, 0]
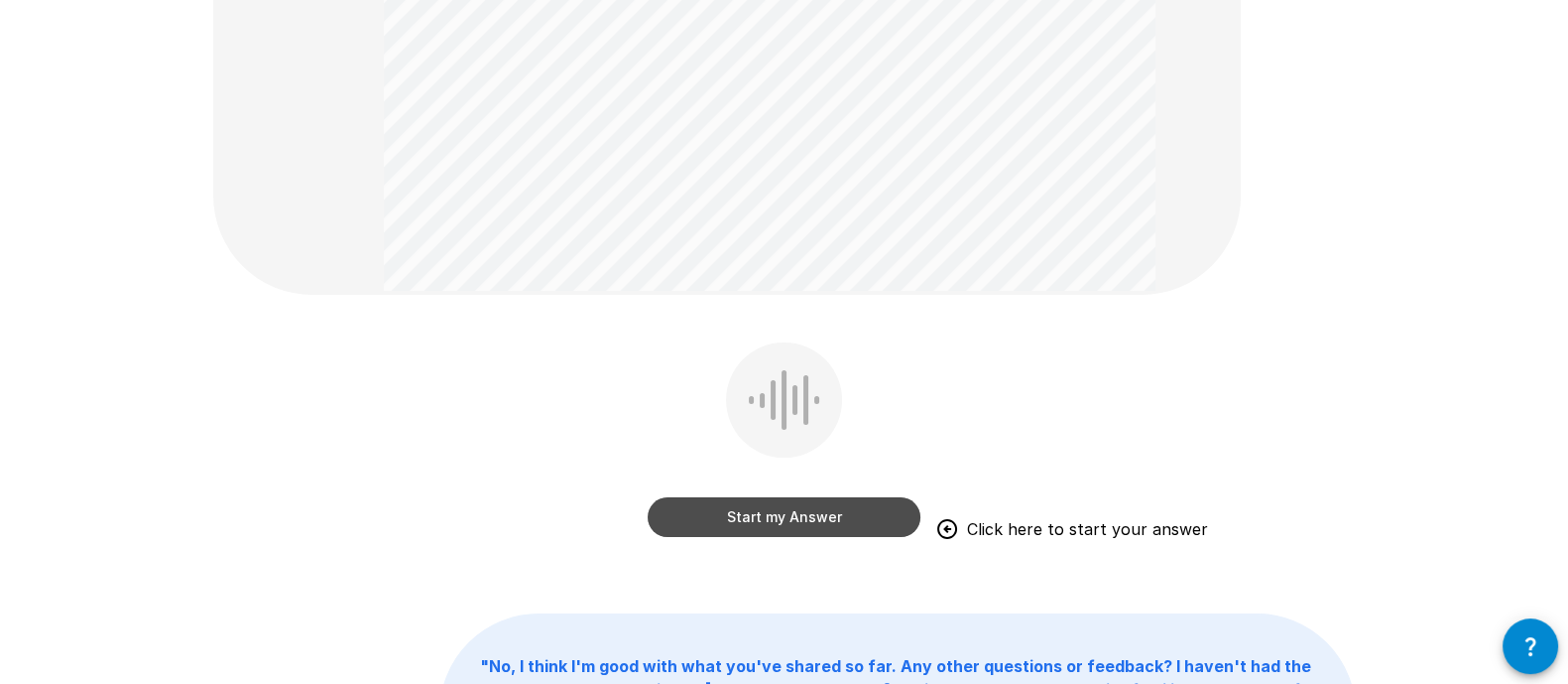
click at [789, 511] on button "Start my Answer" at bounding box center [784, 517] width 273 height 40
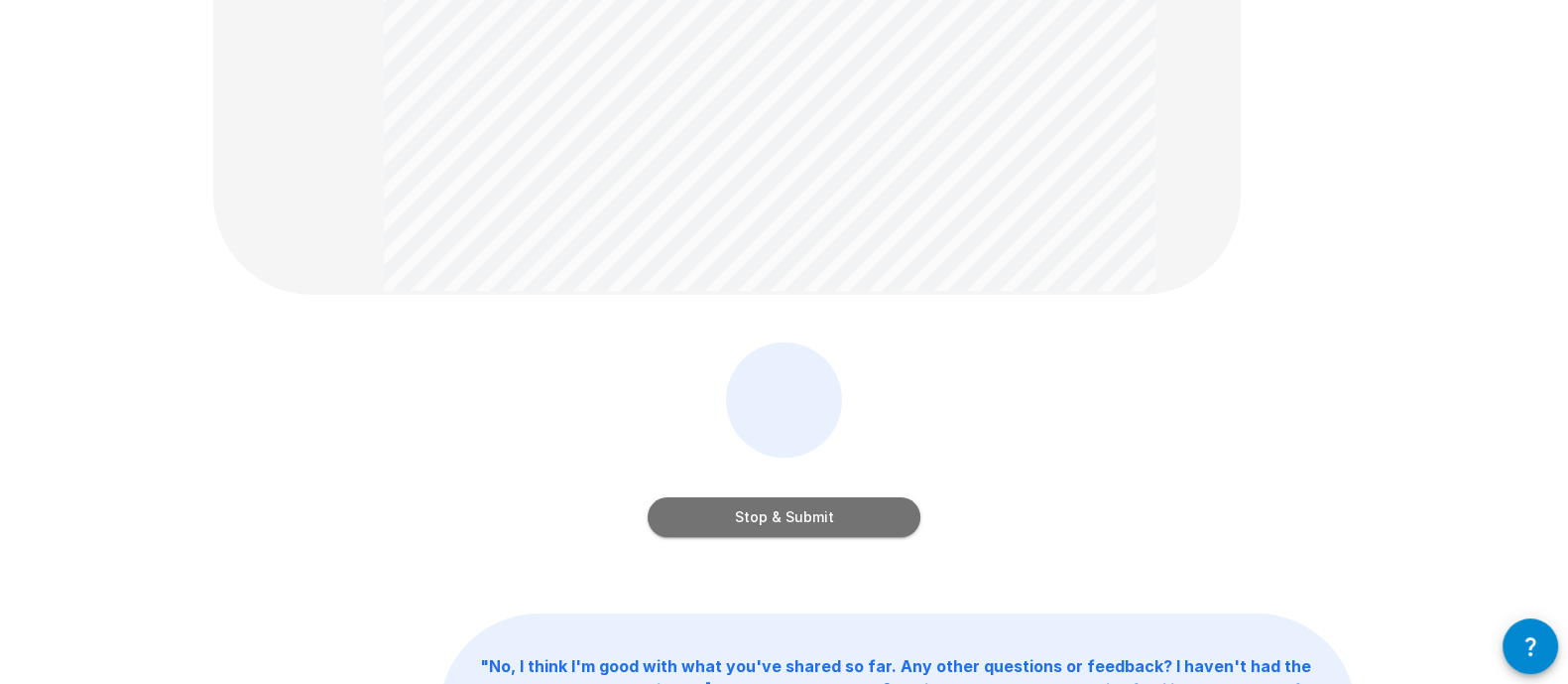
click at [789, 511] on button "Stop & Submit" at bounding box center [784, 517] width 273 height 40
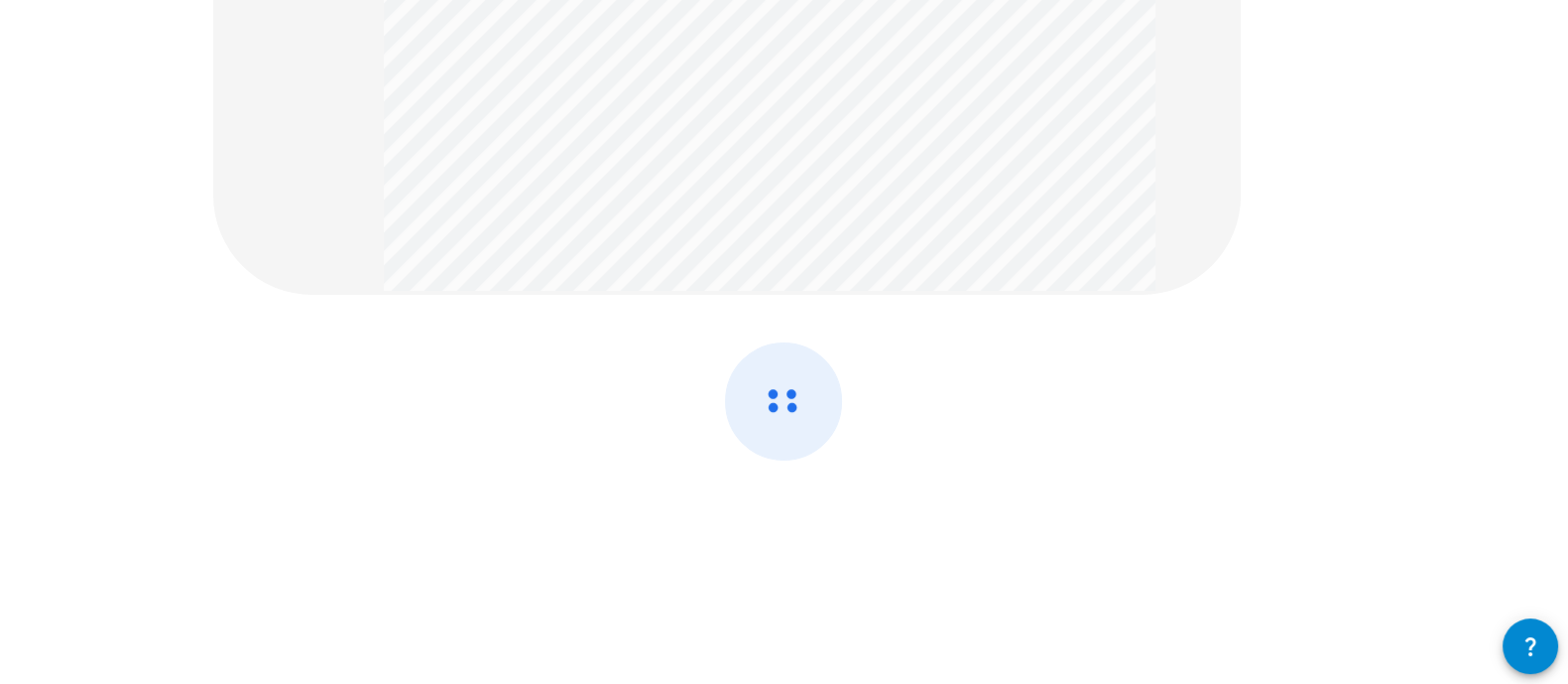
scroll to position [145, 0]
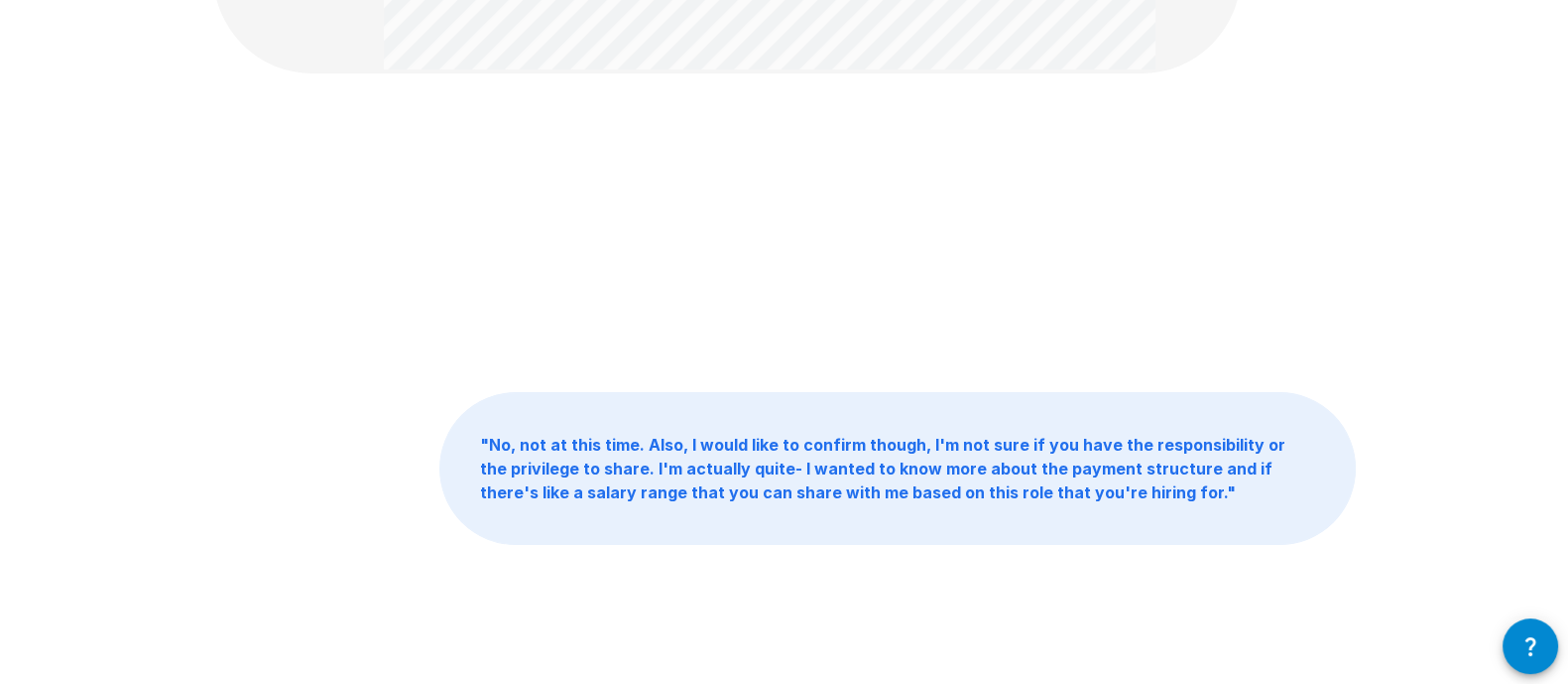
click at [1391, 130] on div "" No, not at this time. Also, I would like to confirm though, I'm not sure if y…" at bounding box center [784, 222] width 1568 height 964
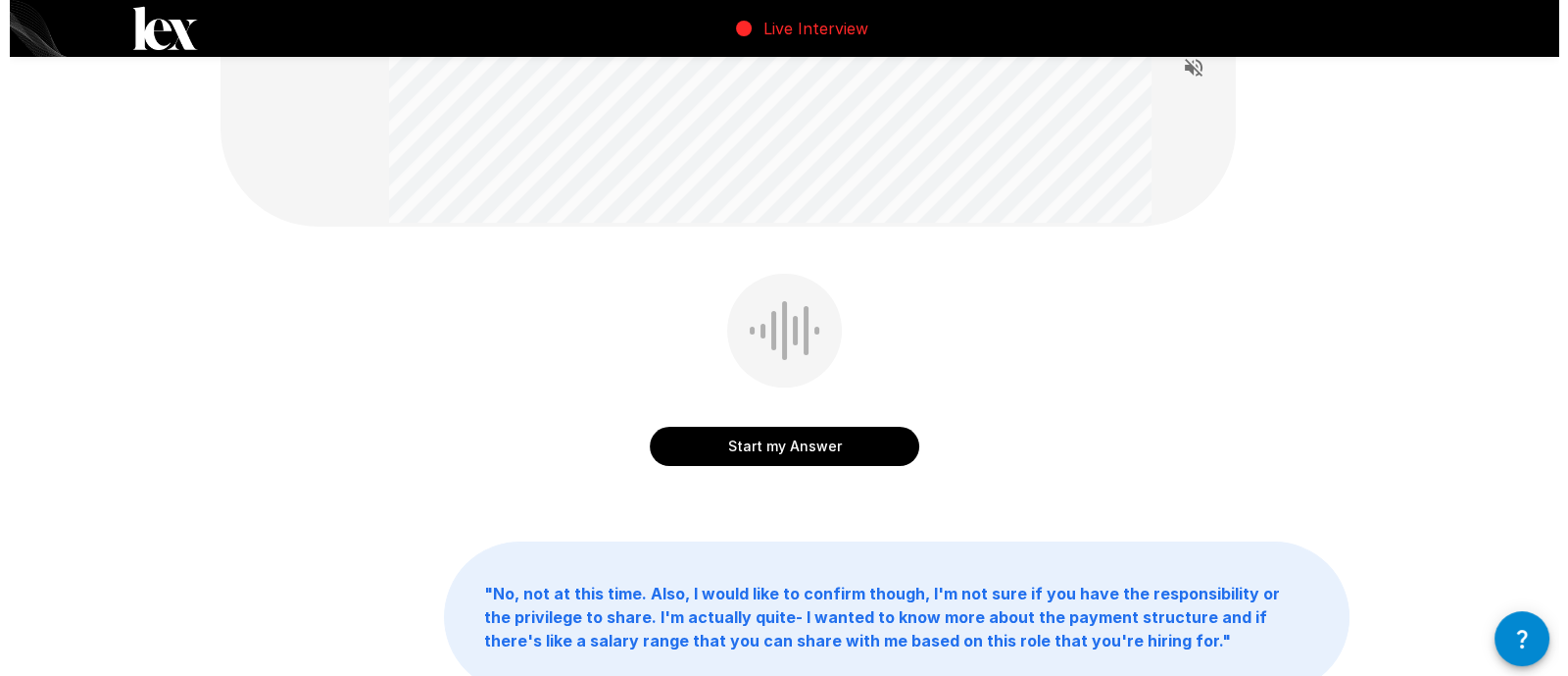
scroll to position [0, 0]
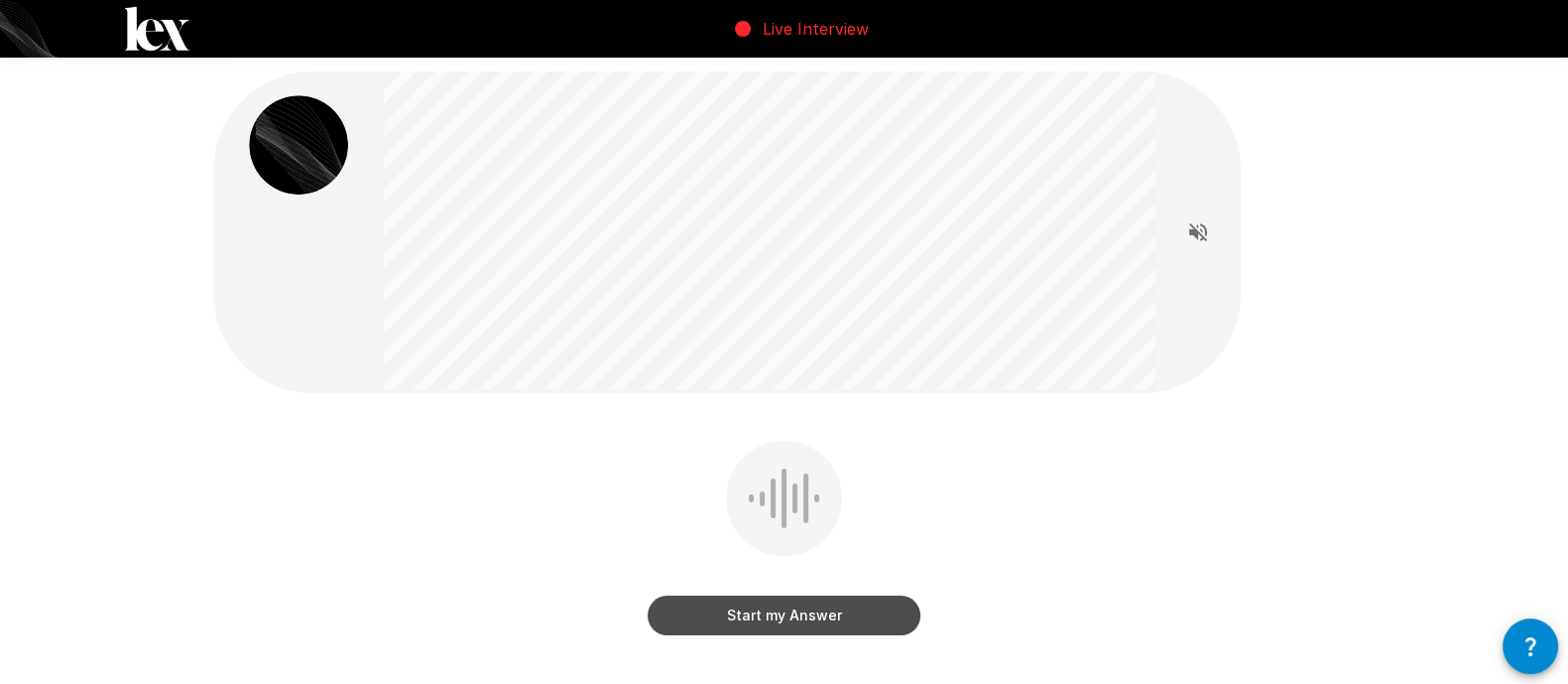
click at [779, 613] on button "Start my Answer" at bounding box center [784, 615] width 273 height 40
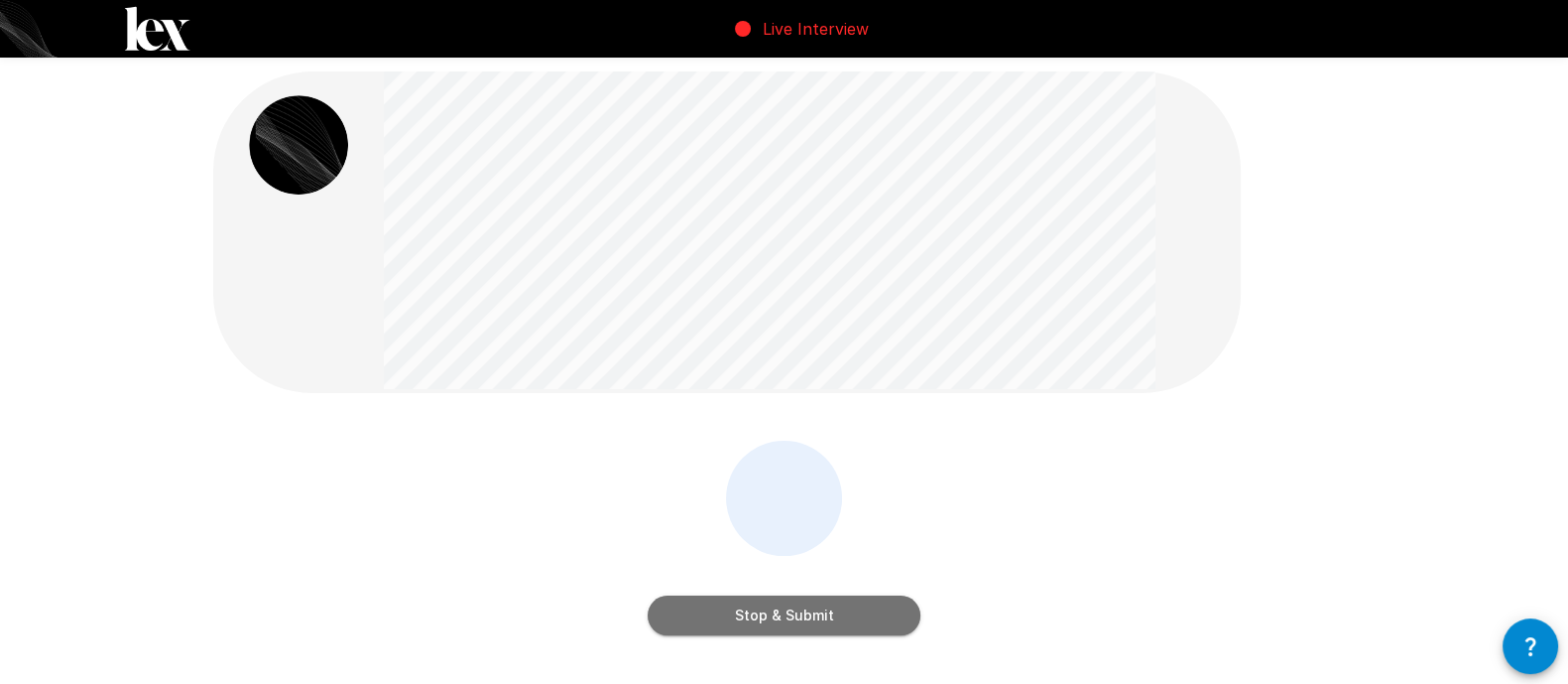
click at [779, 613] on button "Stop & Submit" at bounding box center [784, 615] width 273 height 40
